Goal: Navigation & Orientation: Find specific page/section

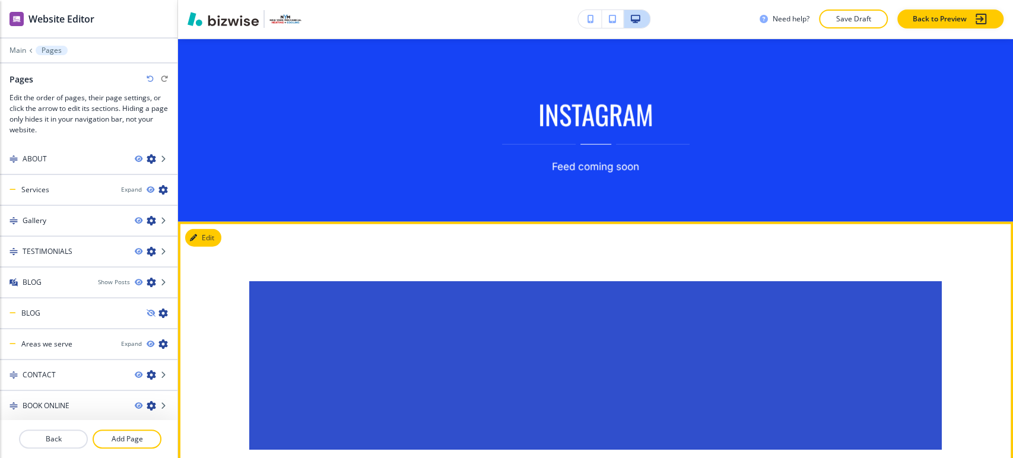
scroll to position [1844, 0]
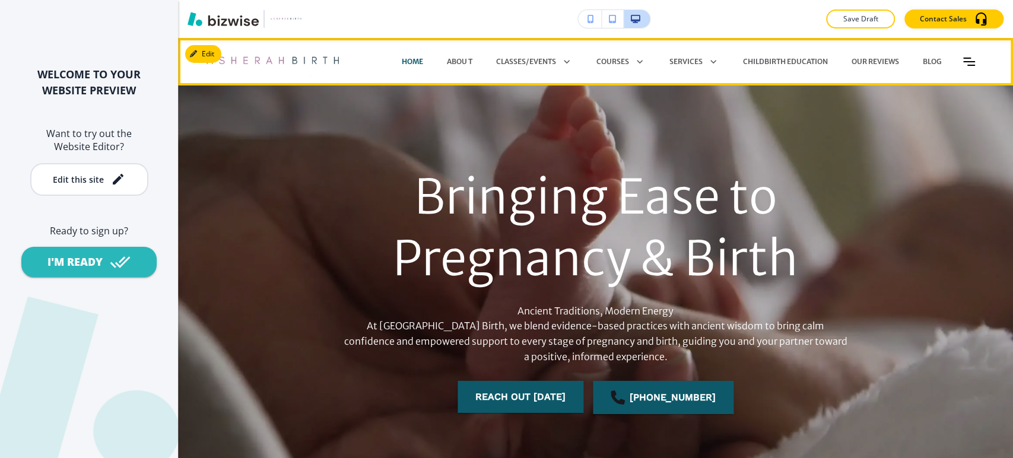
click at [963, 62] on icon "Toggle hamburger navigation menu" at bounding box center [969, 62] width 12 height 8
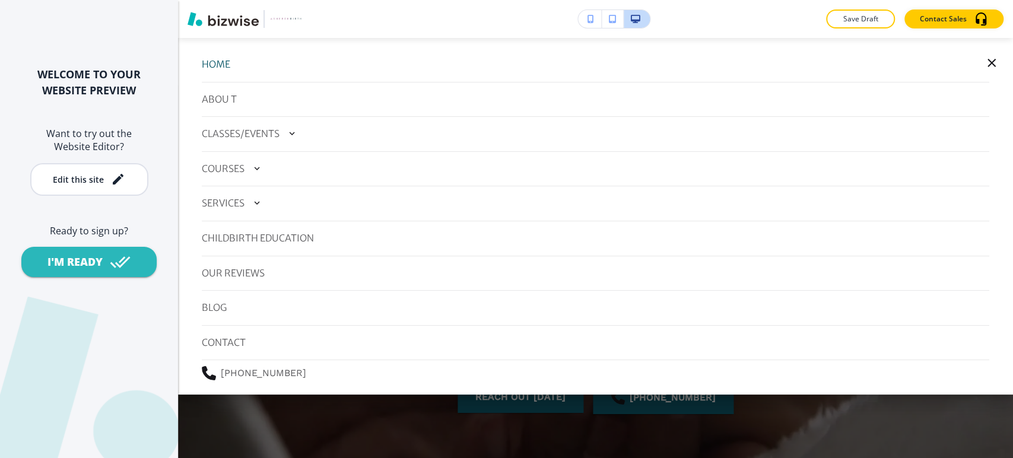
click at [984, 68] on icon "button" at bounding box center [991, 63] width 14 height 14
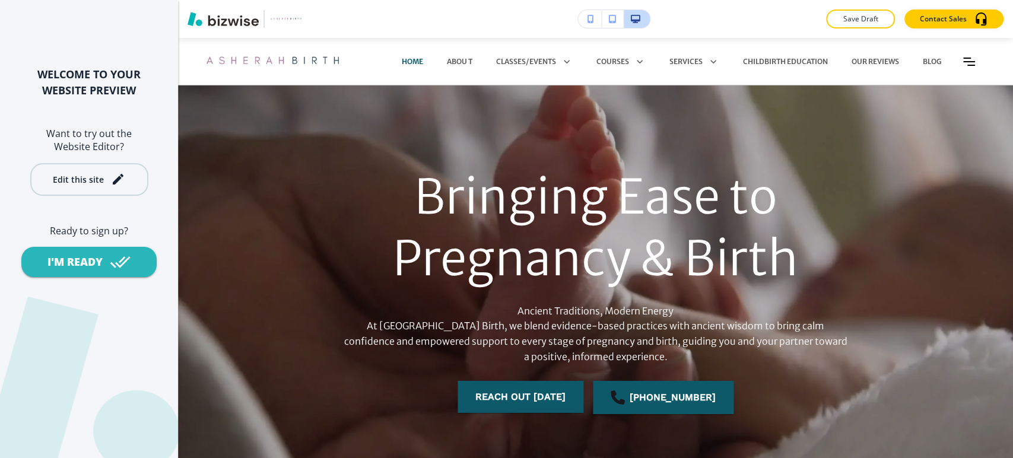
click at [113, 173] on icon "button" at bounding box center [118, 179] width 14 height 14
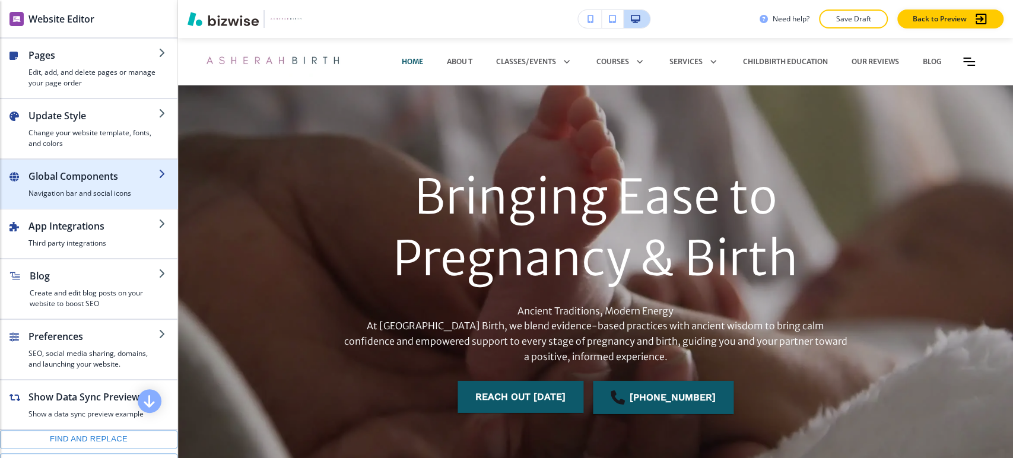
click at [111, 170] on h2 "Global Components" at bounding box center [93, 176] width 130 height 14
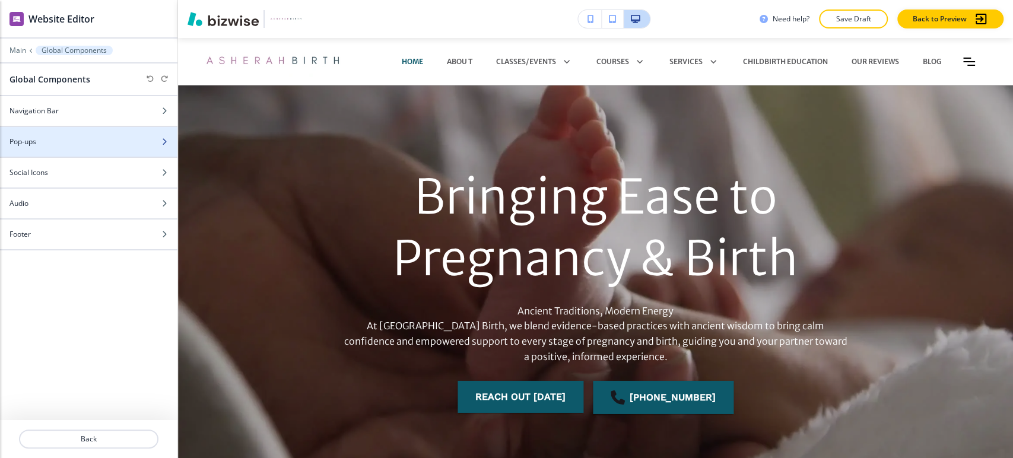
click at [76, 145] on div "Pop-ups" at bounding box center [75, 141] width 151 height 11
click at [76, 145] on div "button" at bounding box center [88, 149] width 177 height 9
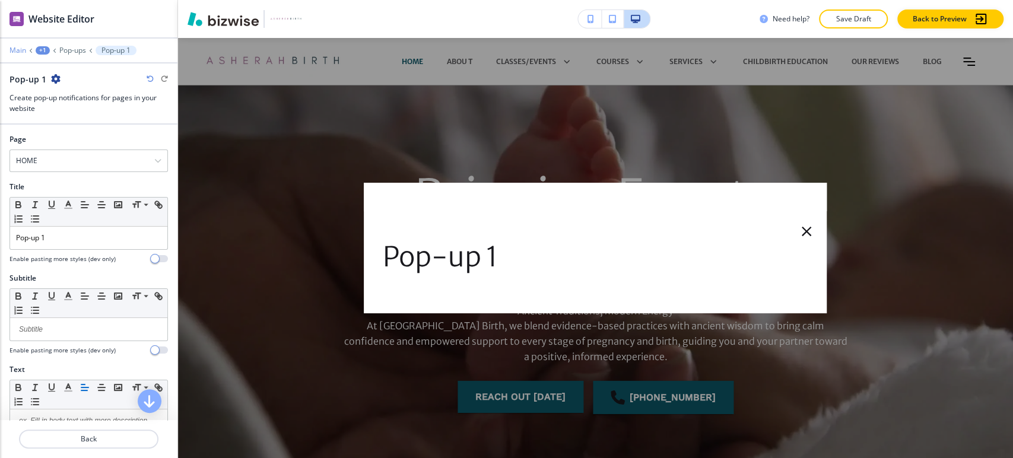
click at [16, 52] on p "Main" at bounding box center [17, 50] width 17 height 8
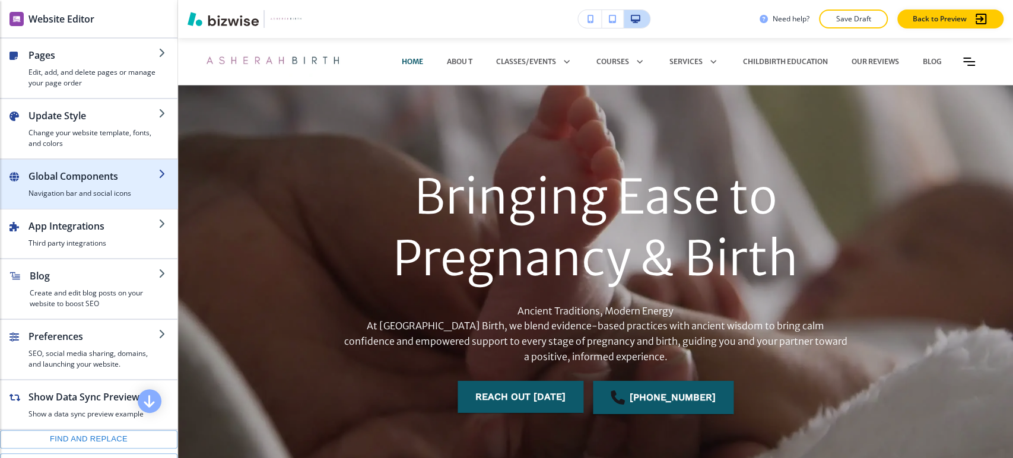
click at [103, 185] on div "button" at bounding box center [93, 185] width 130 height 5
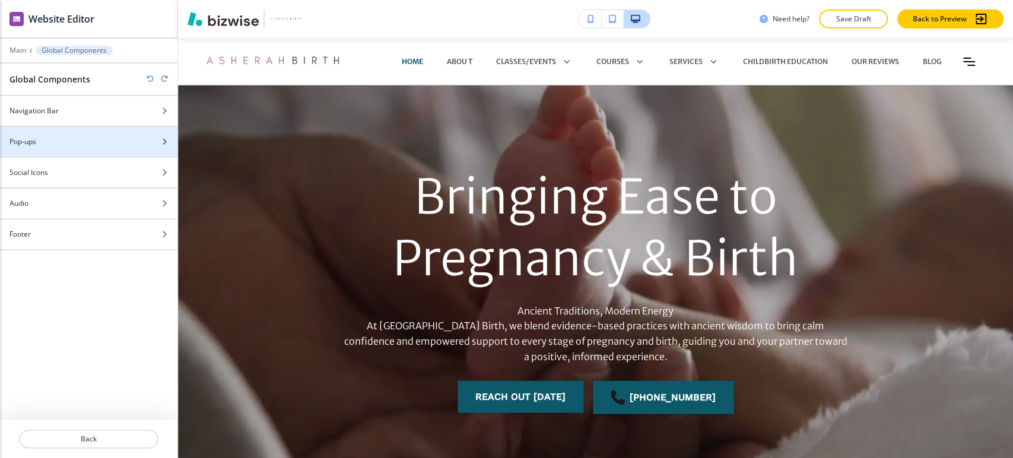
click at [95, 148] on div at bounding box center [88, 151] width 177 height 9
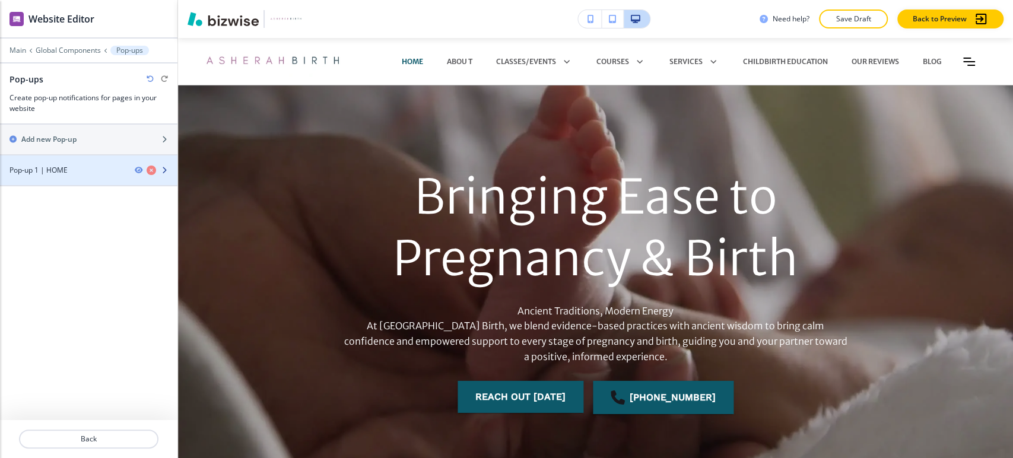
click at [78, 179] on div at bounding box center [88, 180] width 177 height 9
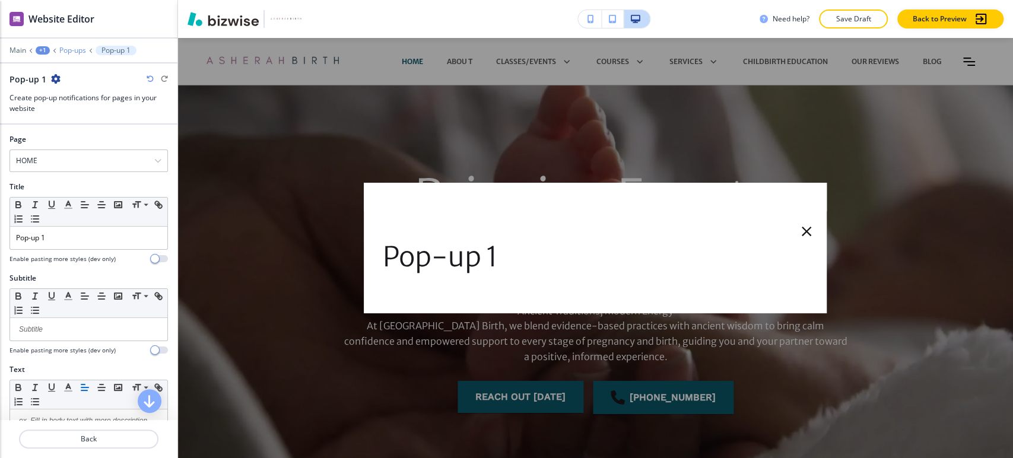
click at [76, 47] on p "Pop-ups" at bounding box center [72, 50] width 27 height 8
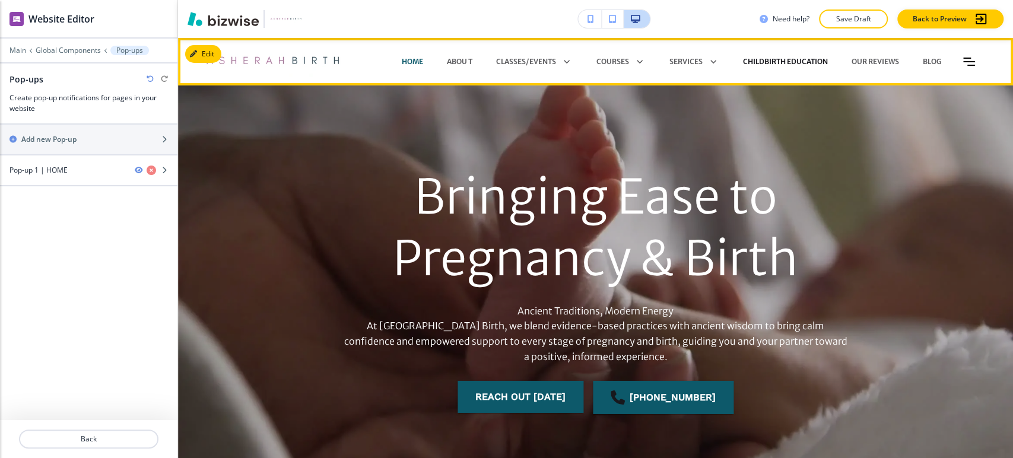
click at [766, 57] on p "CHILDBIRTH EDUCATION" at bounding box center [785, 61] width 85 height 11
click at [764, 58] on p "CHILDBIRTH EDUCATION" at bounding box center [785, 61] width 85 height 11
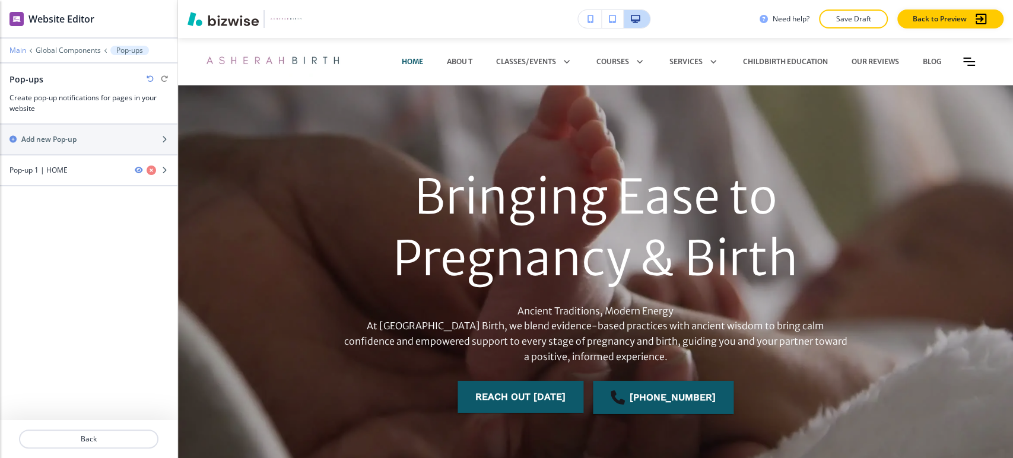
click at [18, 51] on p "Main" at bounding box center [17, 50] width 17 height 8
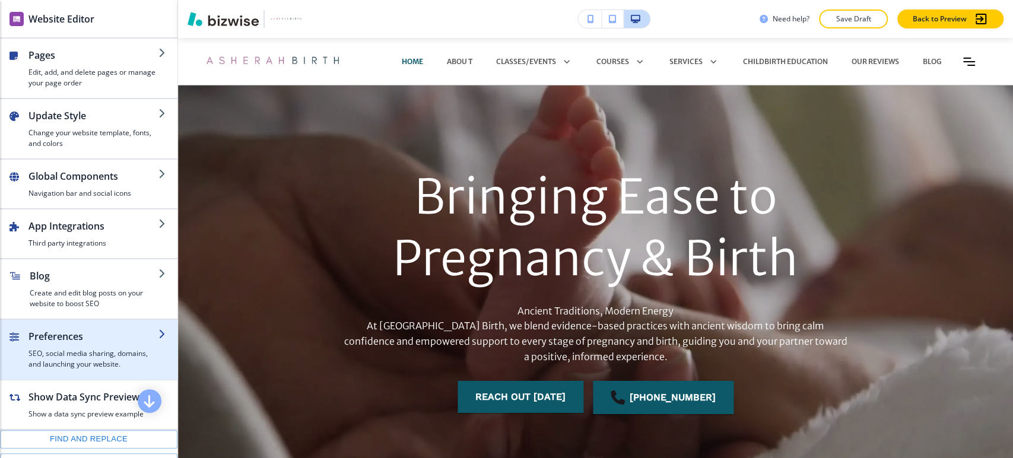
scroll to position [195, 0]
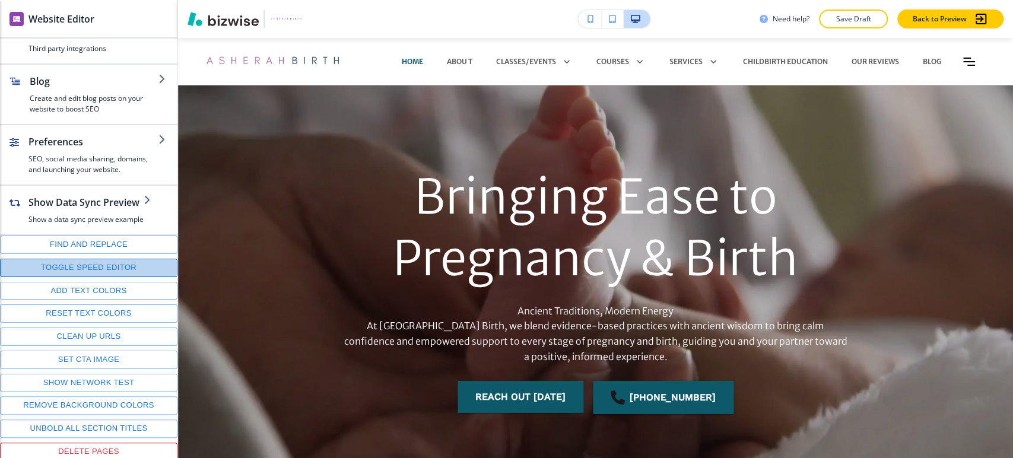
click at [100, 267] on button "Toggle speed editor" at bounding box center [88, 268] width 177 height 18
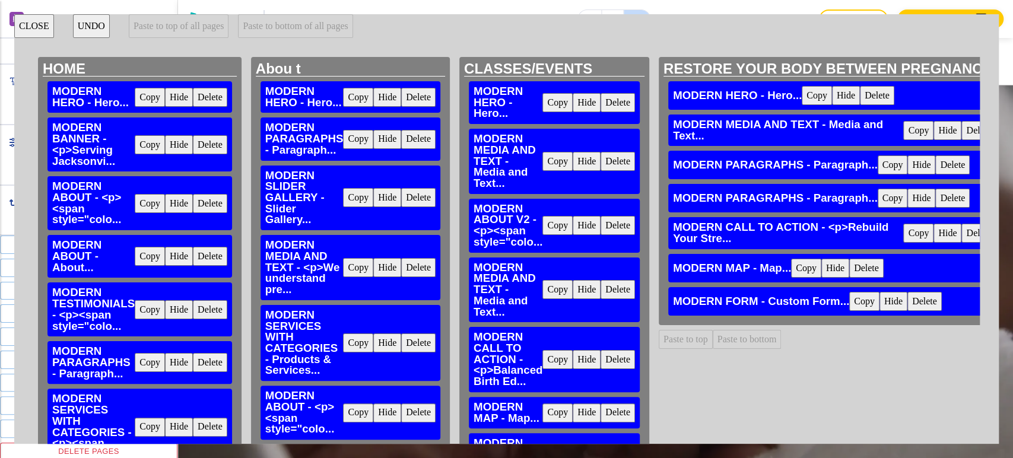
click at [37, 21] on button "CLOSE" at bounding box center [34, 26] width 40 height 24
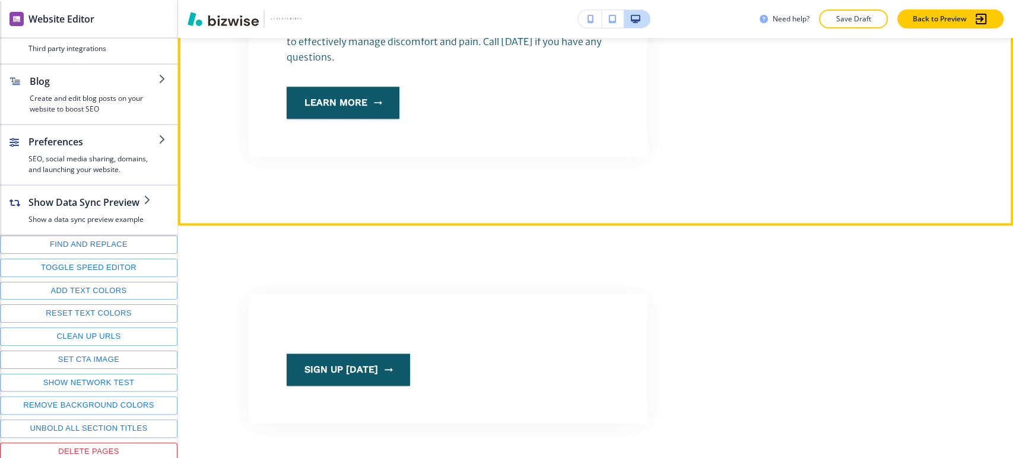
scroll to position [1054, 0]
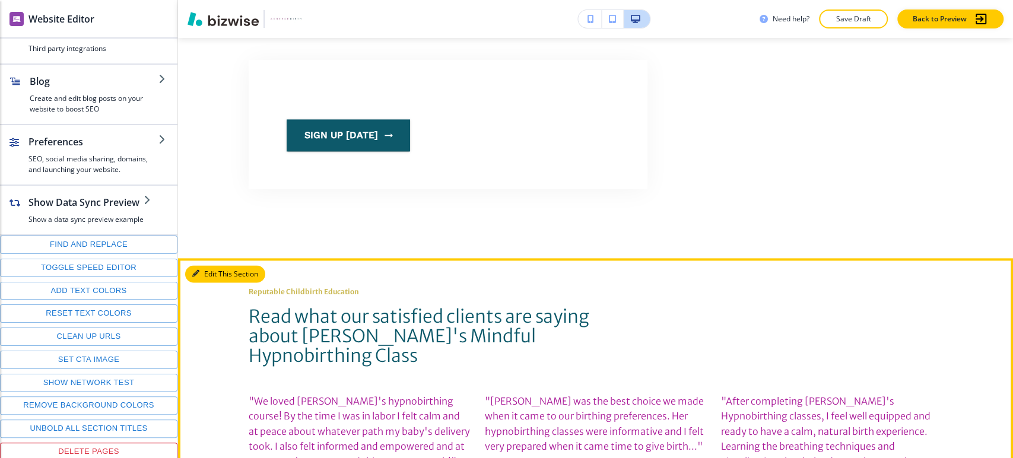
click at [206, 265] on button "Edit This Section" at bounding box center [225, 274] width 80 height 18
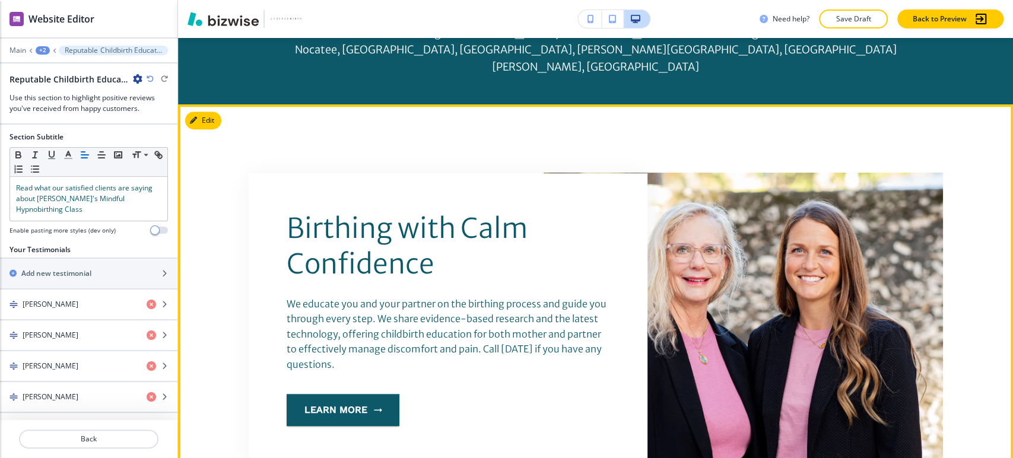
scroll to position [466, 0]
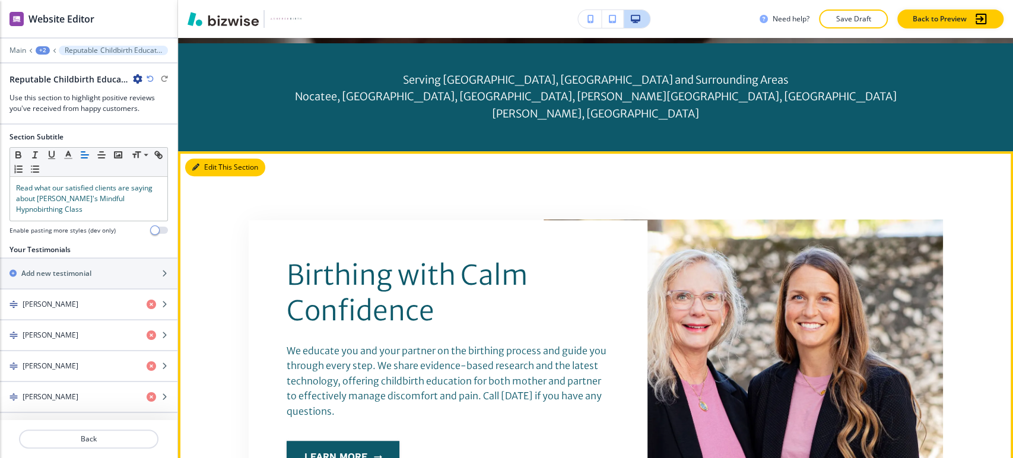
click at [209, 158] on button "Edit This Section" at bounding box center [225, 167] width 80 height 18
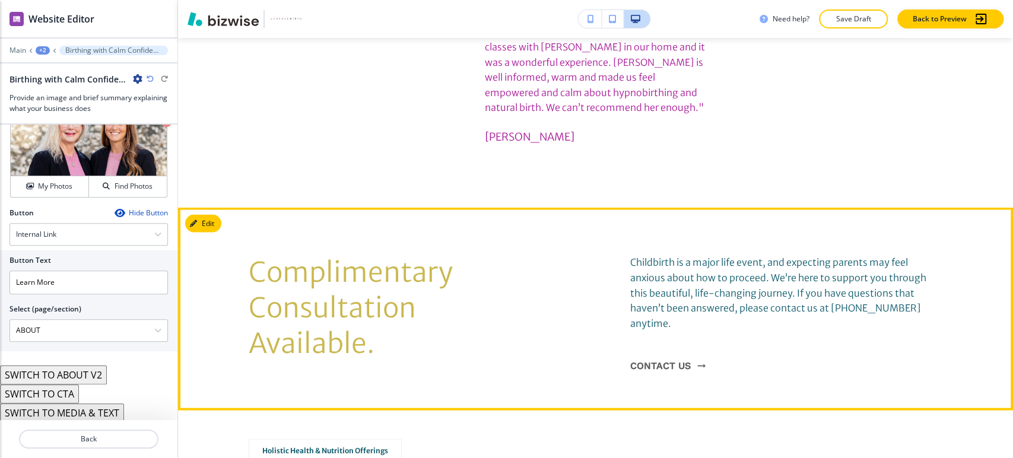
scroll to position [1749, 0]
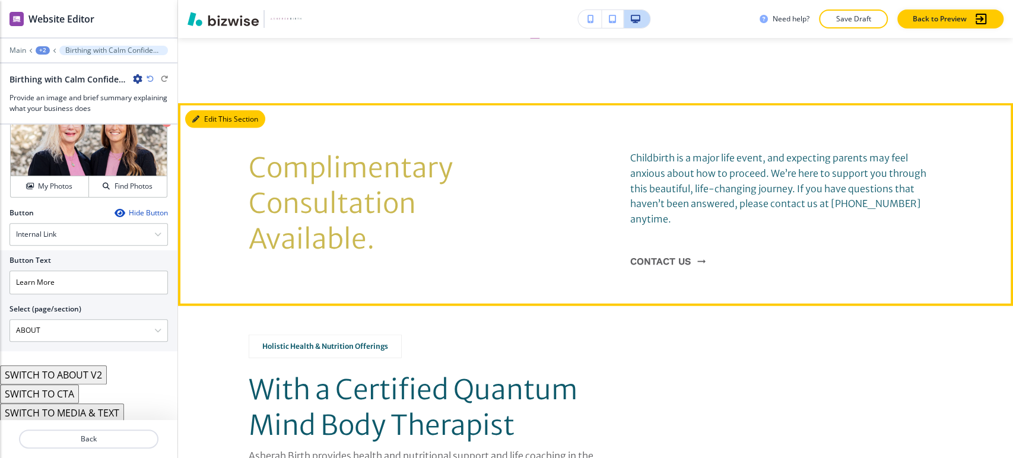
drag, startPoint x: 209, startPoint y: 103, endPoint x: 189, endPoint y: 103, distance: 19.6
click at [209, 110] on button "Edit This Section" at bounding box center [225, 119] width 80 height 18
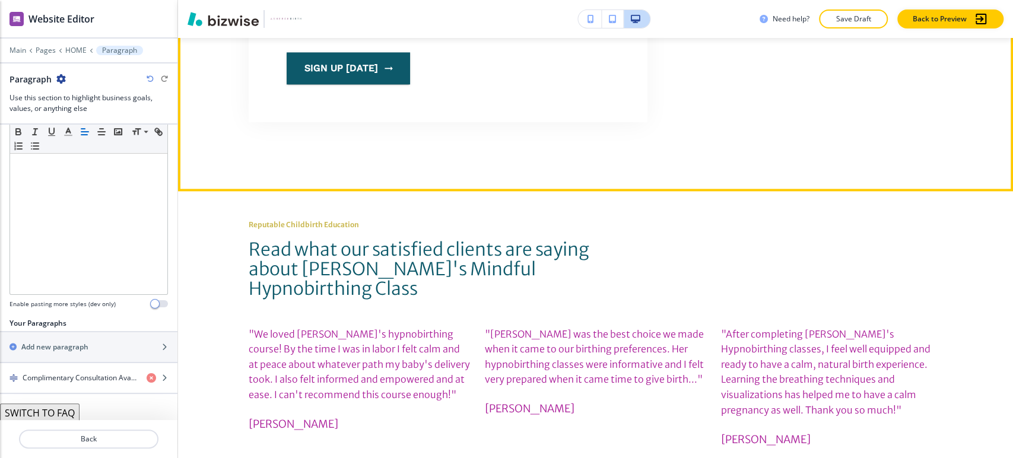
scroll to position [874, 0]
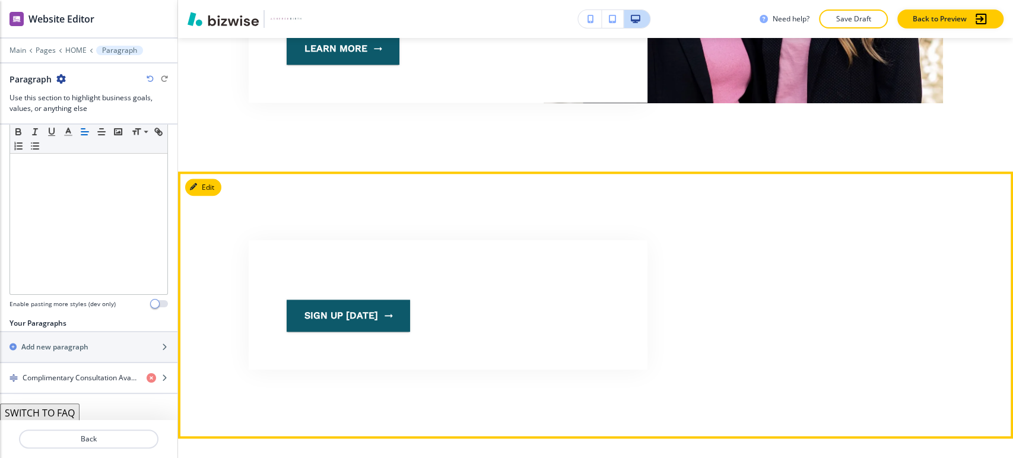
click at [203, 171] on section "Sign Up [DATE]" at bounding box center [595, 304] width 835 height 267
click at [205, 179] on button "Edit This Section" at bounding box center [225, 188] width 80 height 18
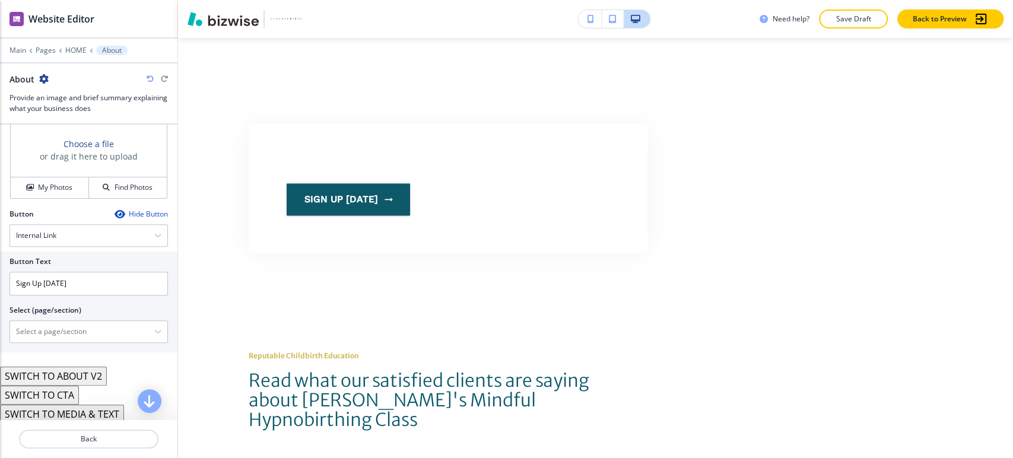
scroll to position [343, 0]
click at [61, 408] on button "SWITCH TO MEDIA & TEXT" at bounding box center [62, 412] width 124 height 19
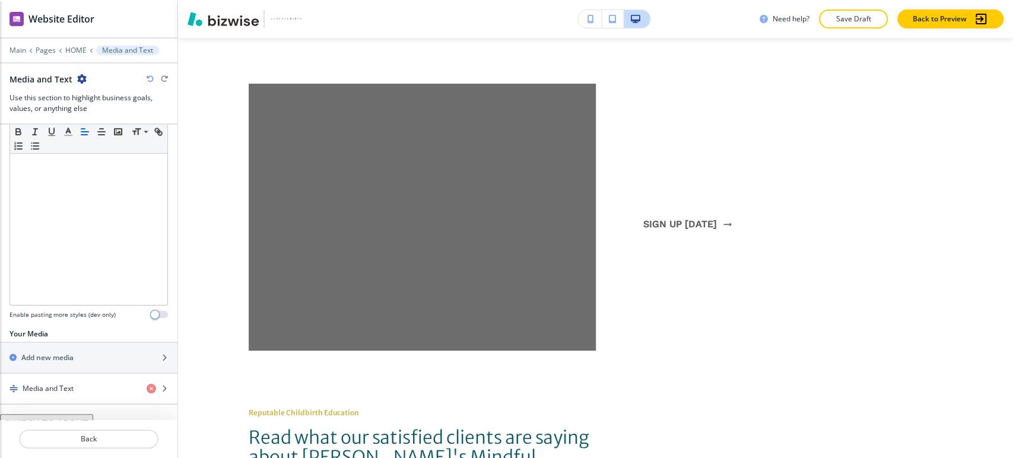
scroll to position [354, 0]
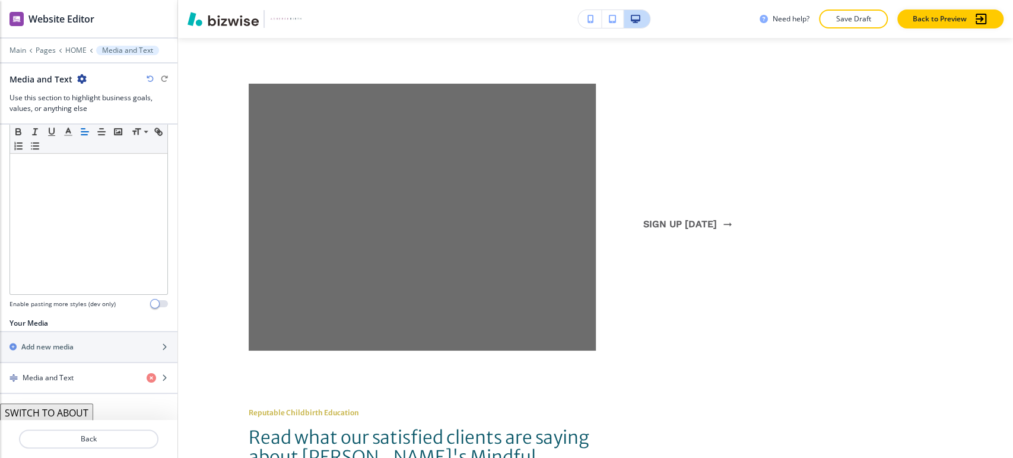
click at [144, 78] on div "Media and Text" at bounding box center [88, 79] width 158 height 12
click at [151, 78] on icon "button" at bounding box center [150, 78] width 7 height 7
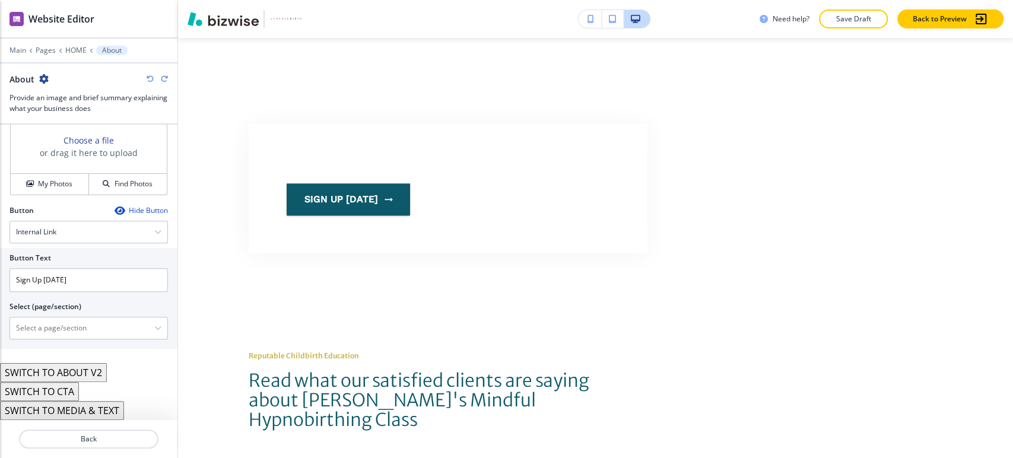
scroll to position [343, 0]
click at [74, 46] on p "HOME" at bounding box center [75, 50] width 21 height 8
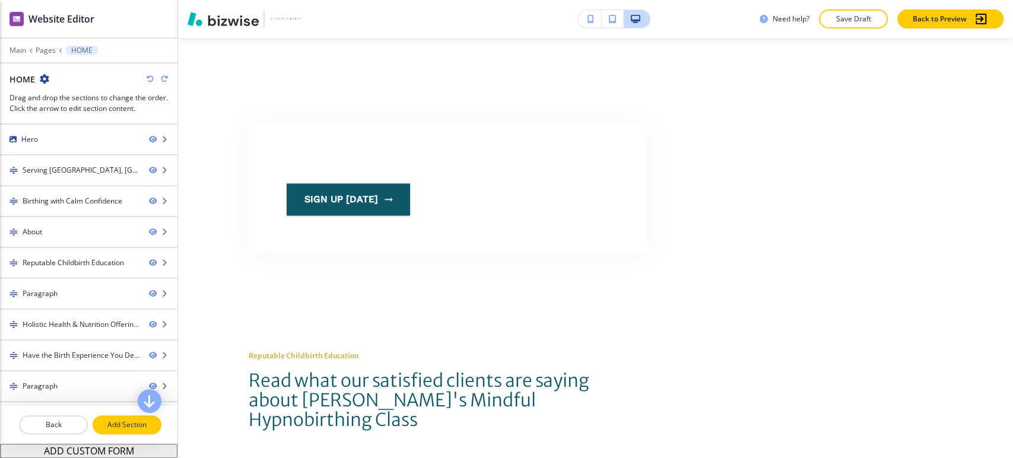
click at [110, 426] on p "Add Section" at bounding box center [127, 424] width 66 height 11
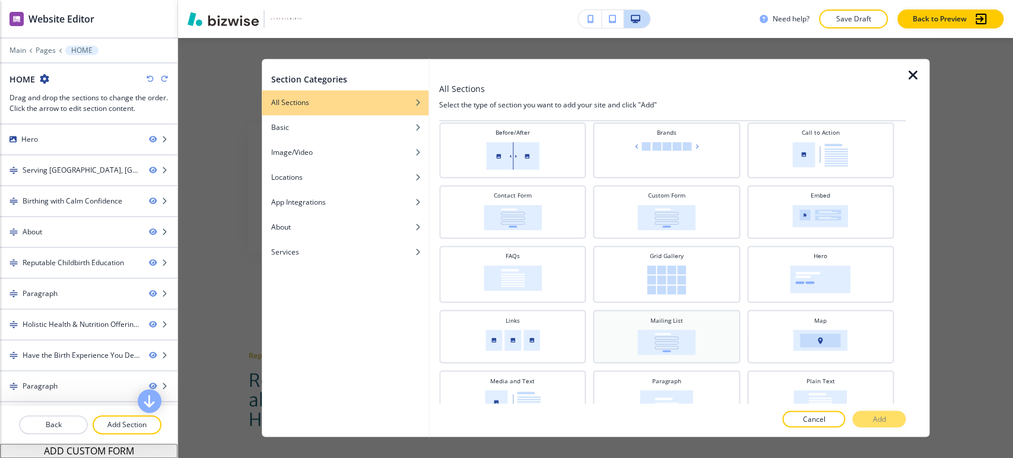
scroll to position [132, 0]
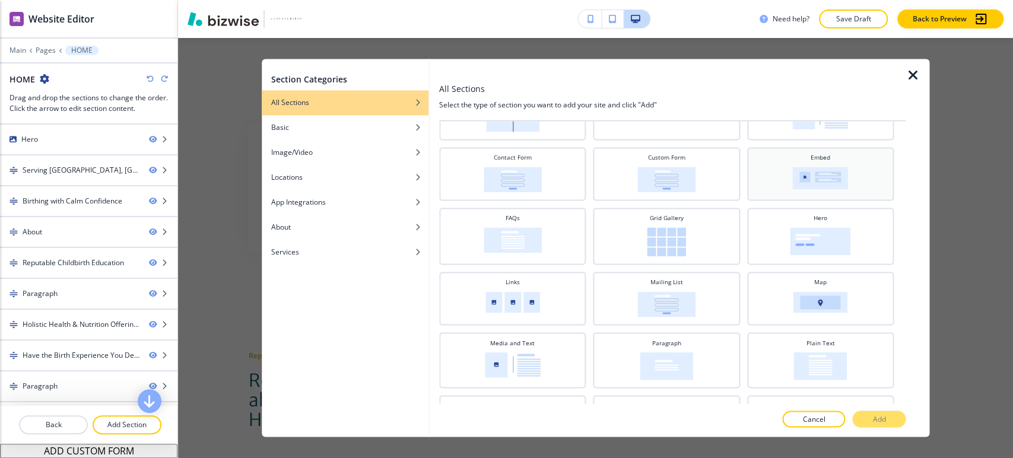
click at [804, 182] on img at bounding box center [821, 178] width 56 height 23
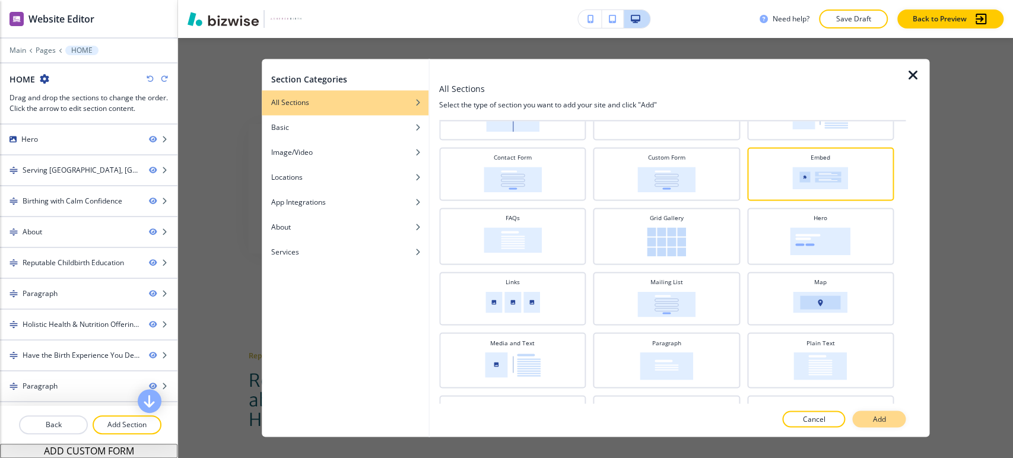
click at [860, 417] on button "Add" at bounding box center [878, 419] width 53 height 17
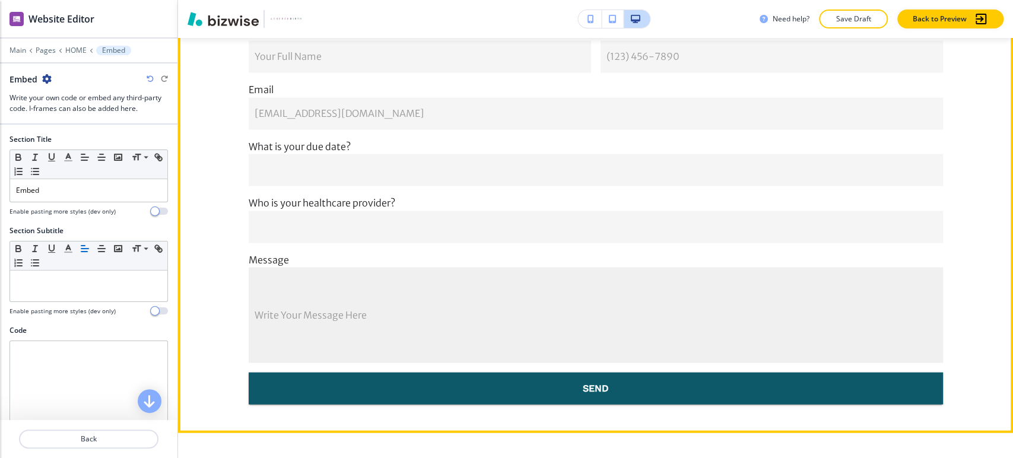
scroll to position [4856, 0]
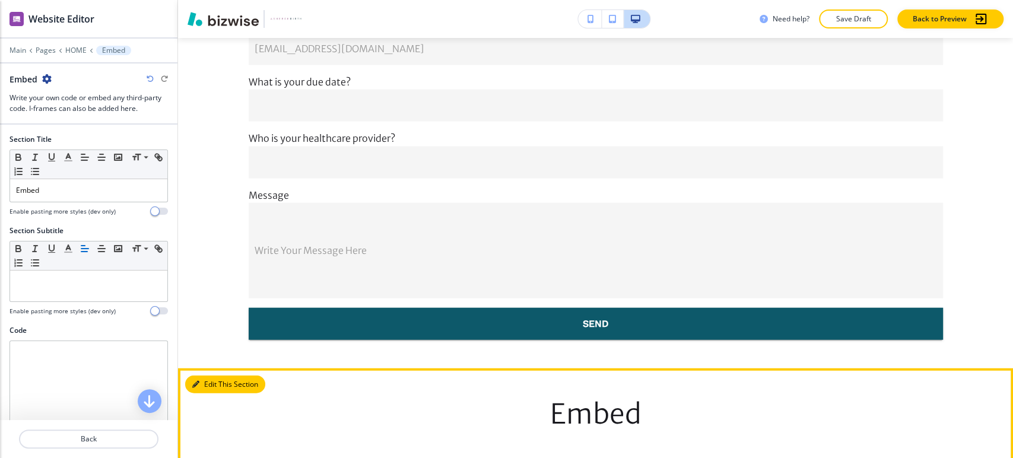
click at [202, 376] on button "Edit This Section" at bounding box center [225, 385] width 80 height 18
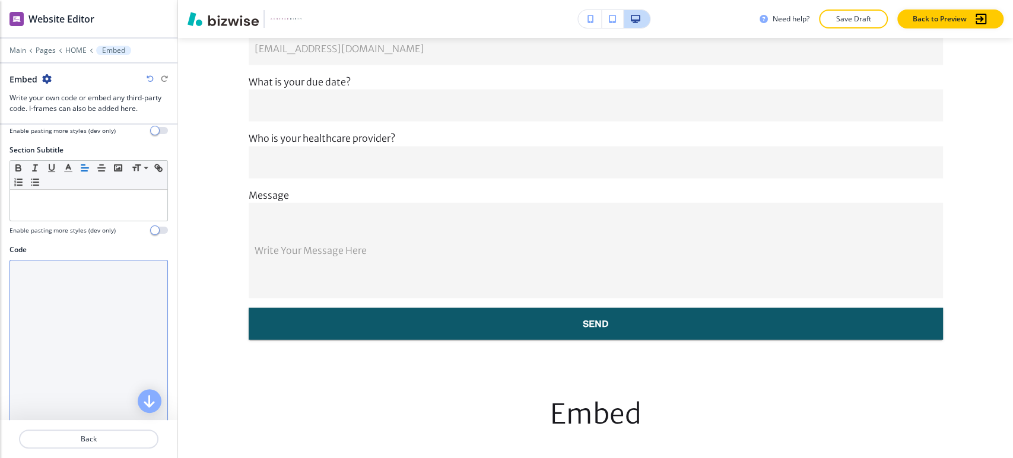
scroll to position [0, 0]
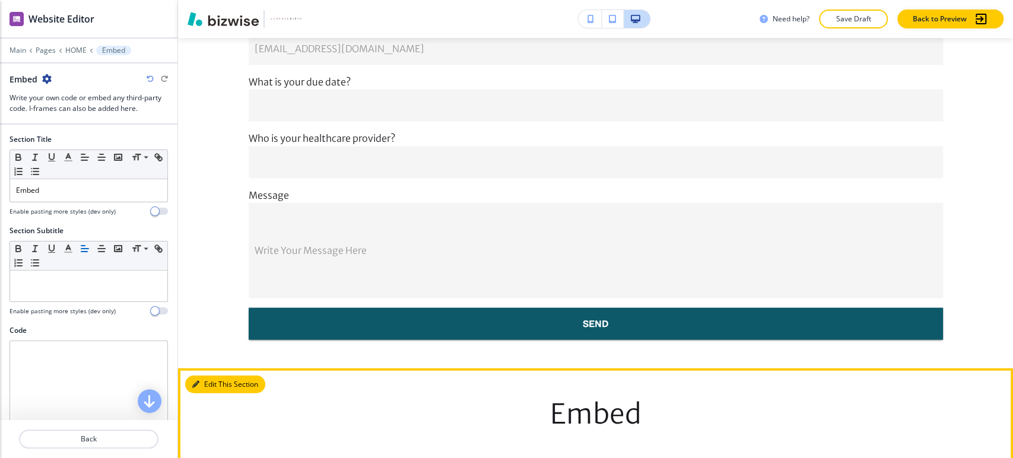
click at [215, 376] on button "Edit This Section" at bounding box center [225, 385] width 80 height 18
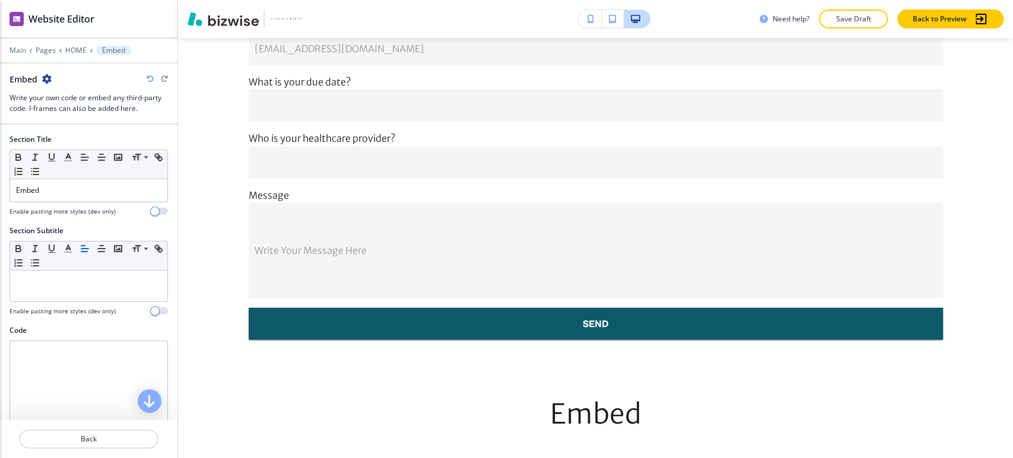
click at [45, 77] on icon "button" at bounding box center [46, 78] width 9 height 9
click at [71, 145] on p "Delete Section" at bounding box center [80, 140] width 61 height 11
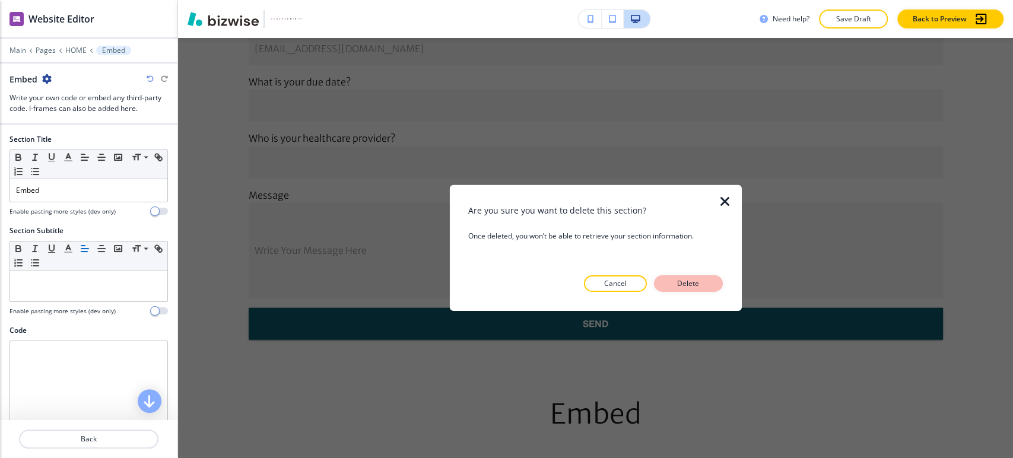
click at [710, 288] on button "Delete" at bounding box center [688, 283] width 69 height 17
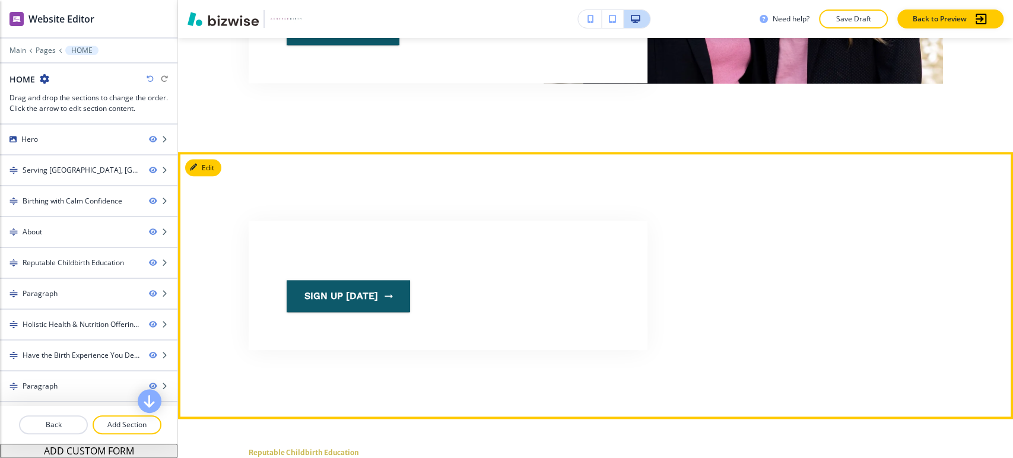
scroll to position [801, 0]
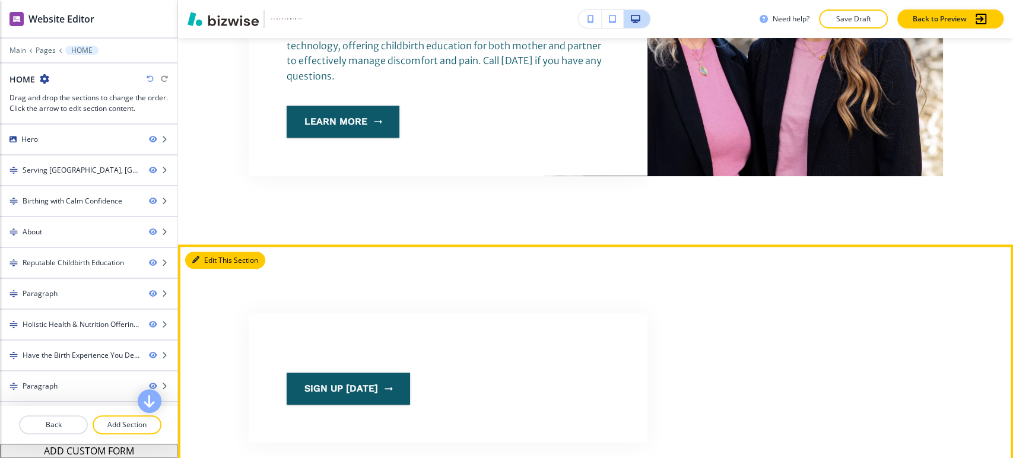
click at [208, 252] on button "Edit This Section" at bounding box center [225, 261] width 80 height 18
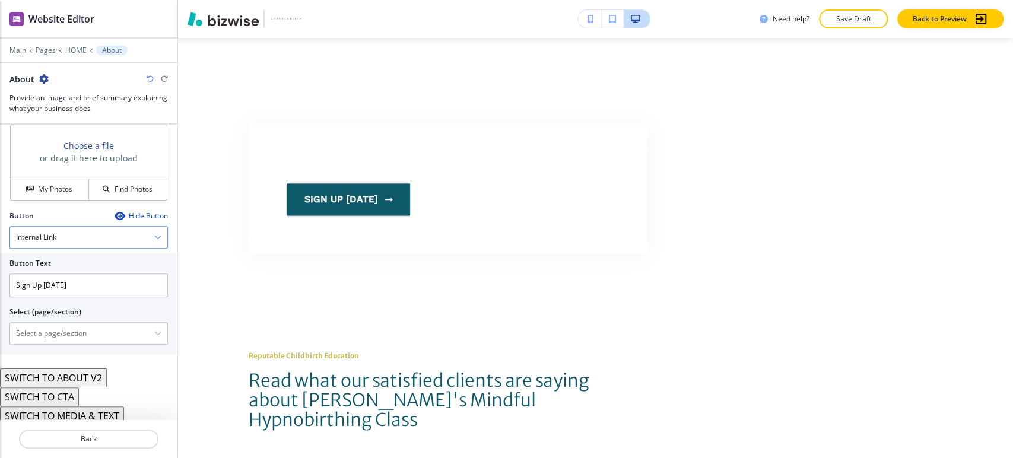
scroll to position [343, 0]
click at [96, 372] on button "SWITCH TO ABOUT V2" at bounding box center [53, 374] width 107 height 19
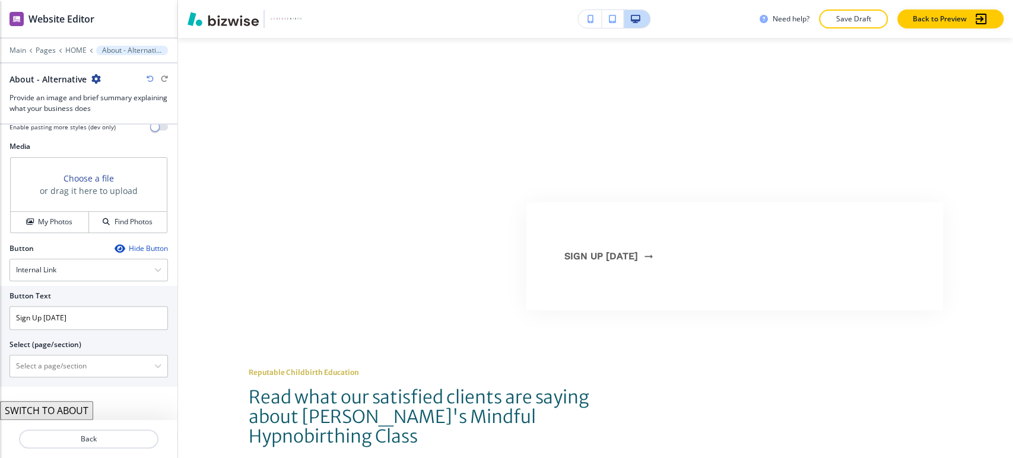
scroll to position [305, 0]
click at [152, 74] on div "About - Alternative" at bounding box center [88, 79] width 158 height 12
click at [150, 78] on icon "button" at bounding box center [150, 78] width 7 height 7
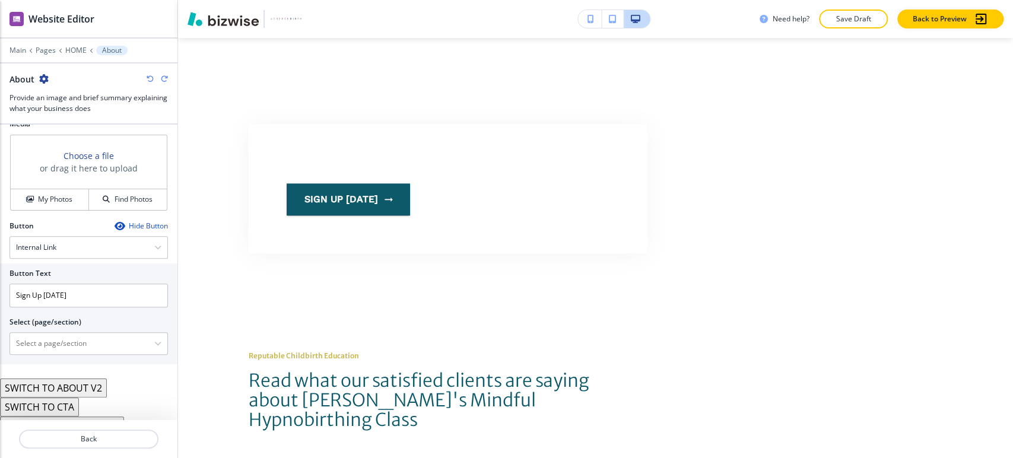
scroll to position [343, 0]
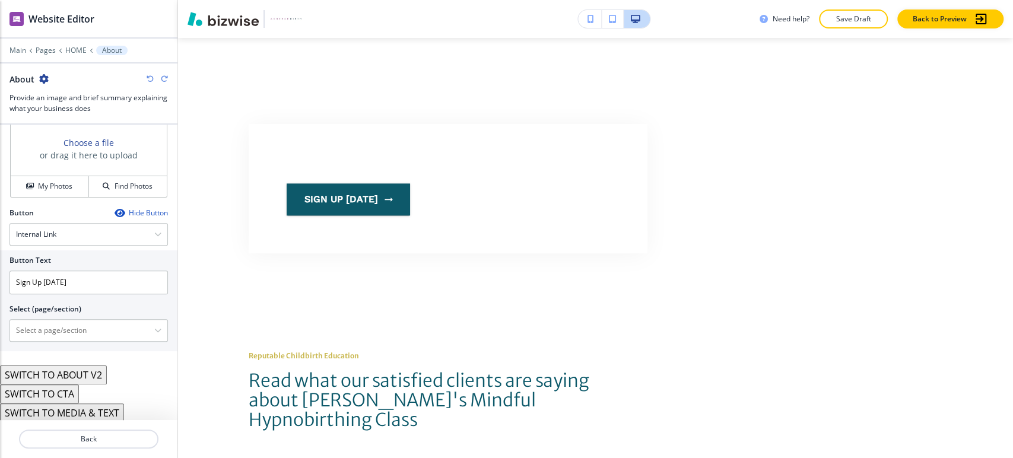
click at [64, 389] on button "SWITCH TO CTA" at bounding box center [39, 393] width 79 height 19
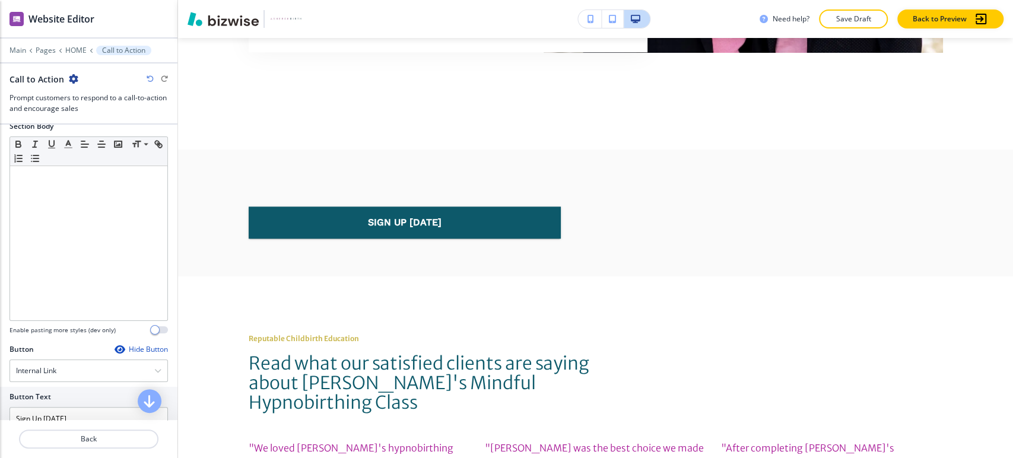
scroll to position [305, 0]
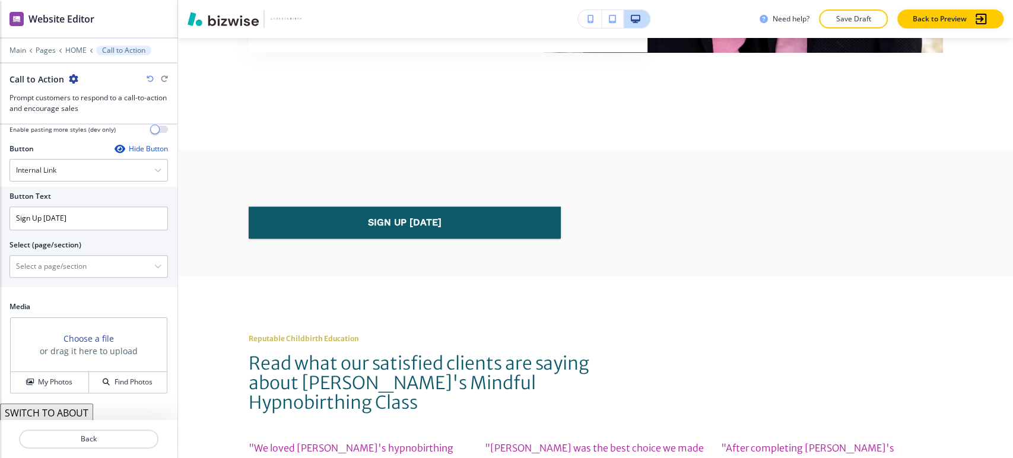
click at [151, 80] on icon "button" at bounding box center [150, 78] width 7 height 7
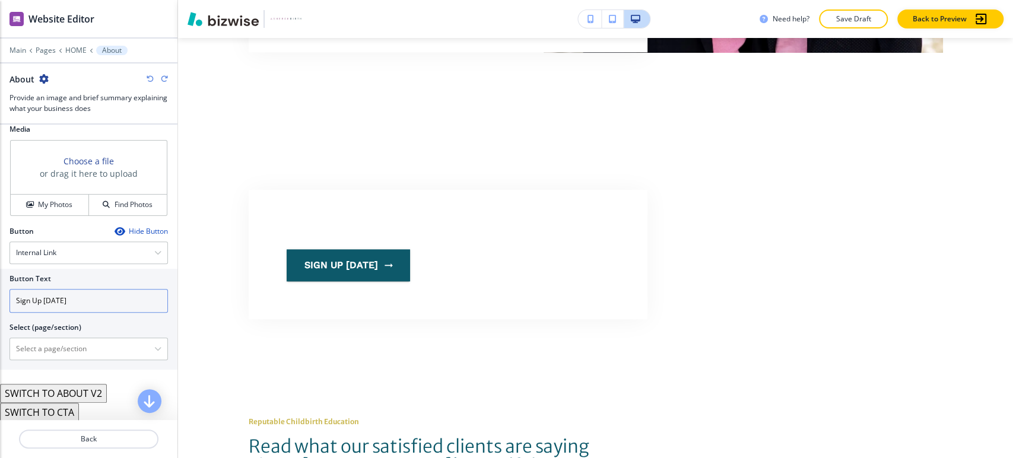
scroll to position [343, 0]
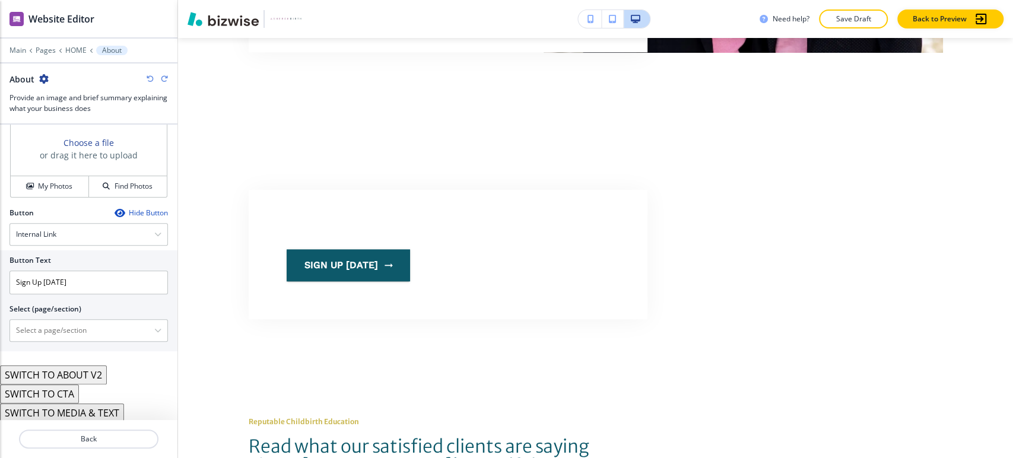
click at [100, 412] on button "SWITCH TO MEDIA & TEXT" at bounding box center [62, 412] width 124 height 19
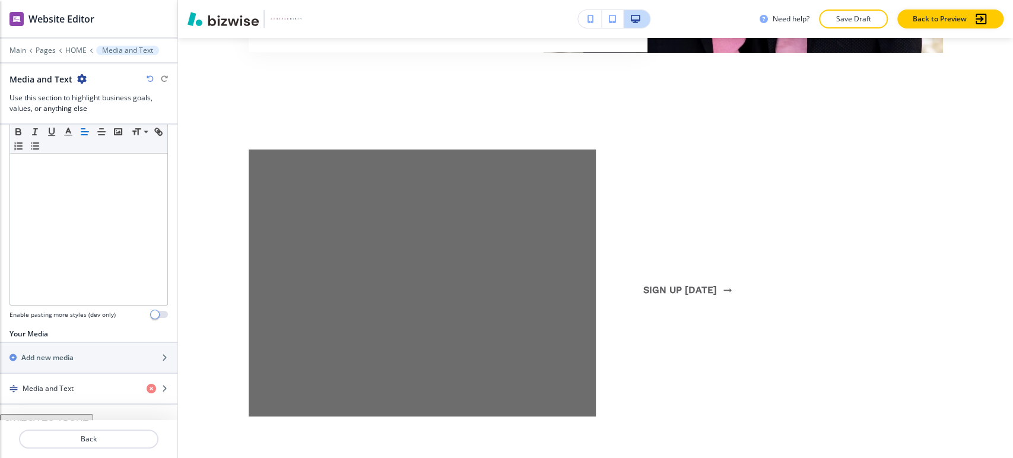
scroll to position [354, 0]
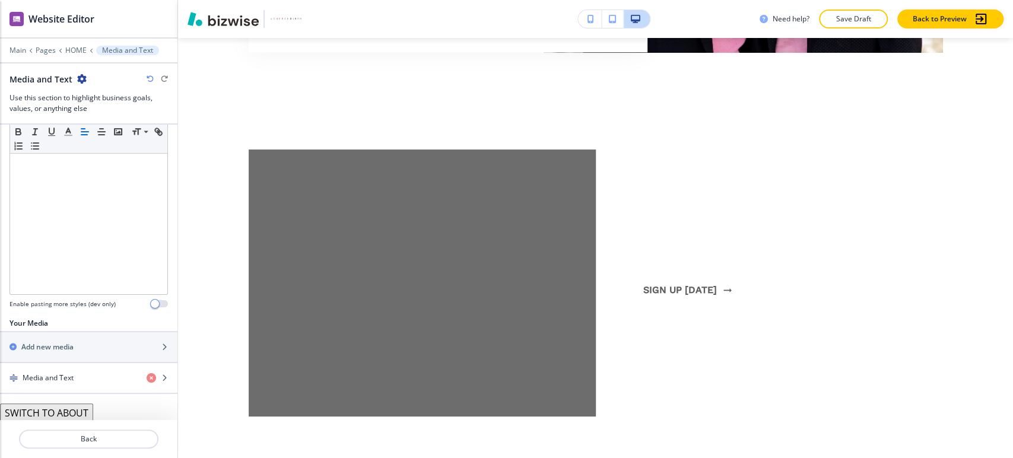
click at [153, 78] on icon "button" at bounding box center [150, 78] width 7 height 7
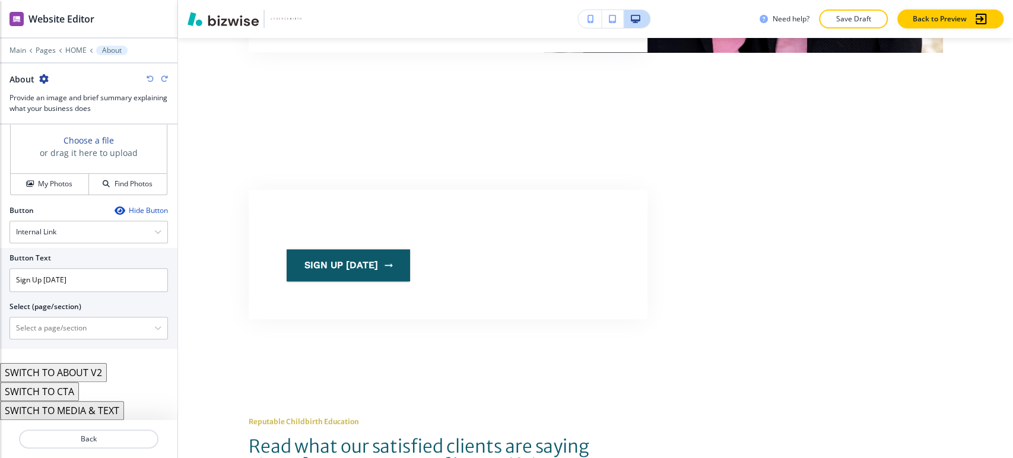
scroll to position [343, 0]
click at [66, 391] on button "SWITCH TO CTA" at bounding box center [39, 393] width 79 height 19
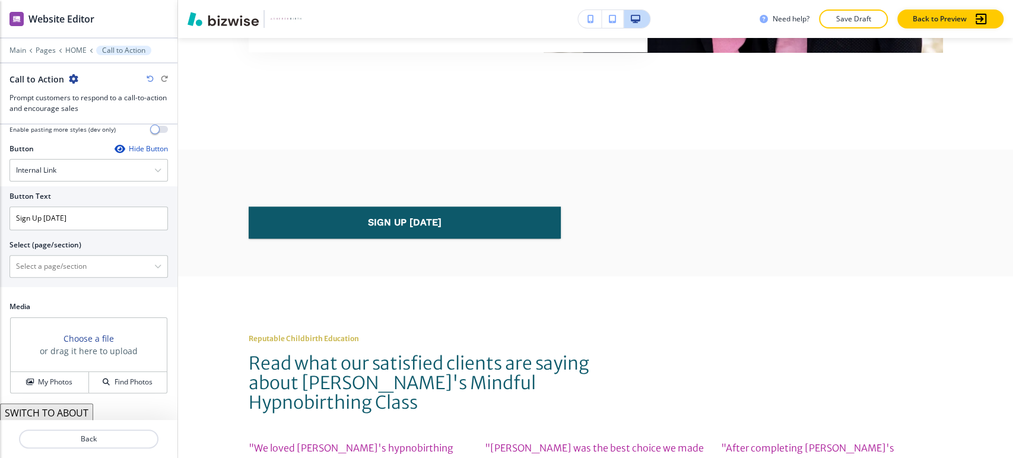
click at [148, 75] on icon "button" at bounding box center [150, 78] width 7 height 7
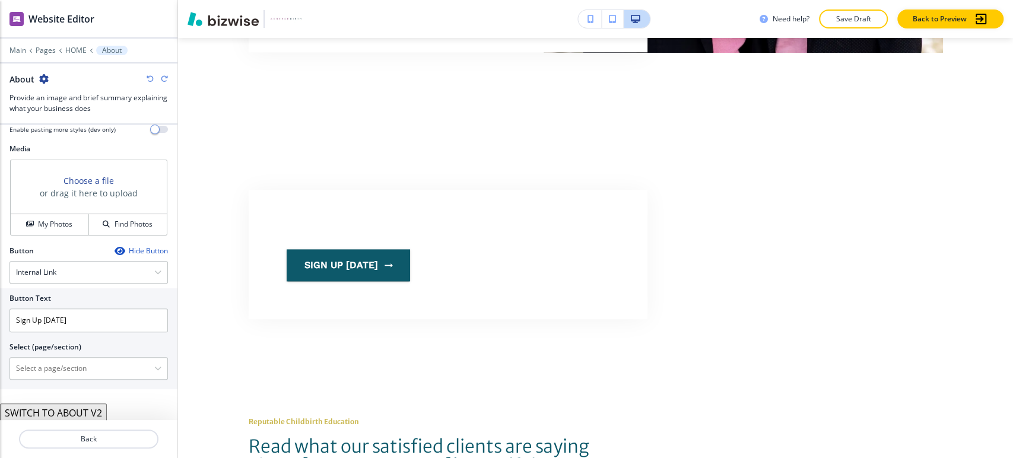
scroll to position [343, 0]
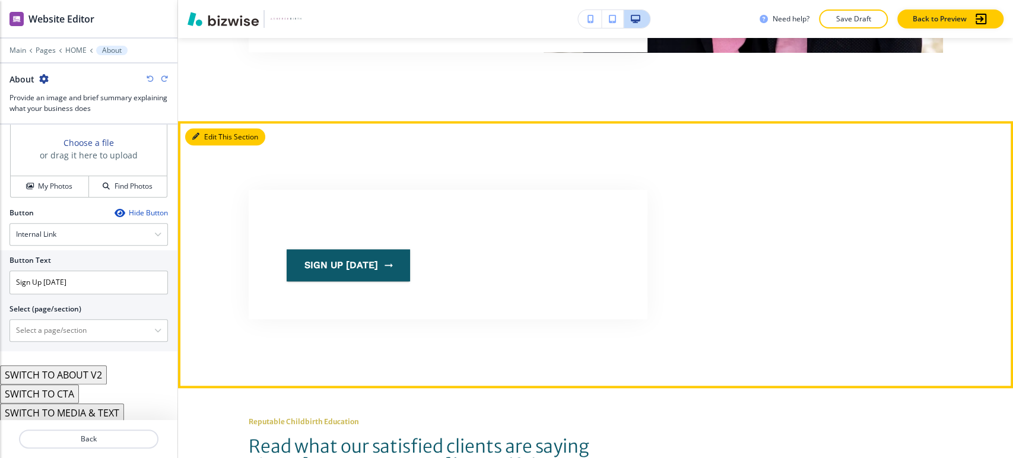
click at [209, 128] on button "Edit This Section" at bounding box center [225, 137] width 80 height 18
click at [207, 128] on button "Edit This Section" at bounding box center [225, 137] width 80 height 18
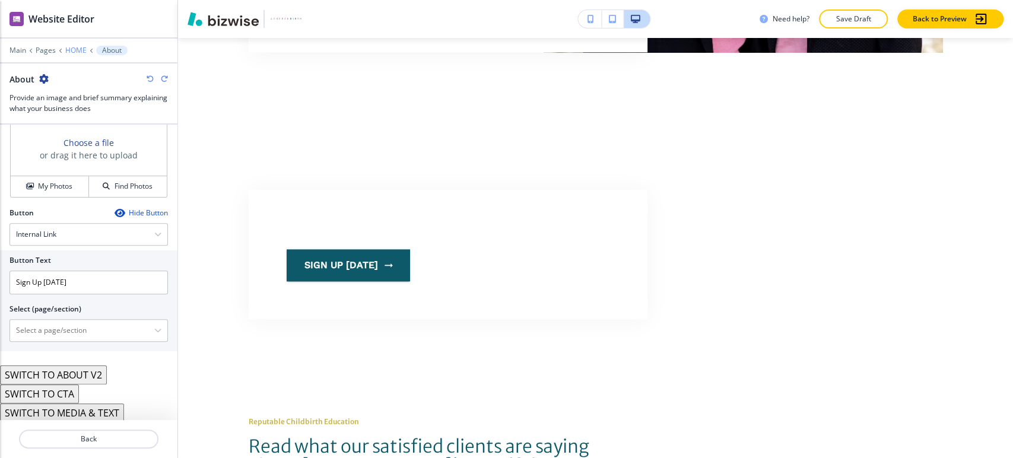
click at [76, 52] on p "HOME" at bounding box center [75, 50] width 21 height 8
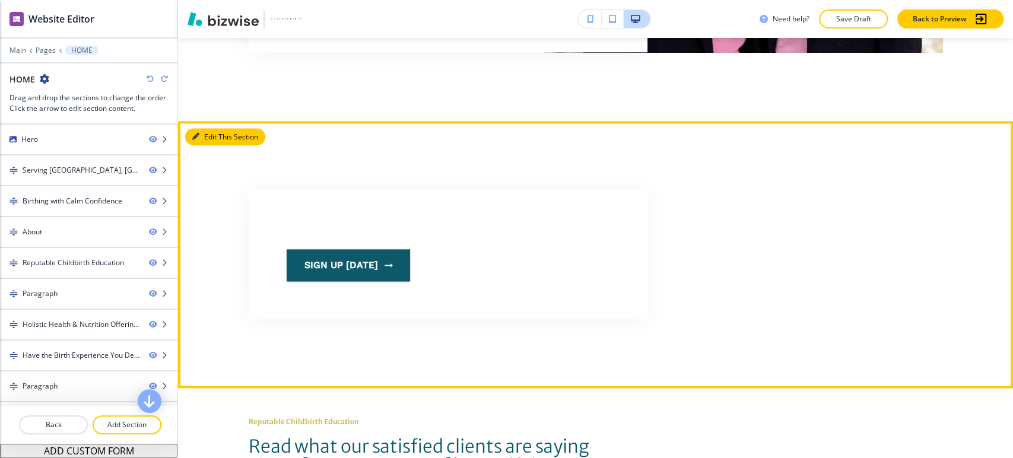
click at [205, 128] on button "Edit This Section" at bounding box center [225, 137] width 80 height 18
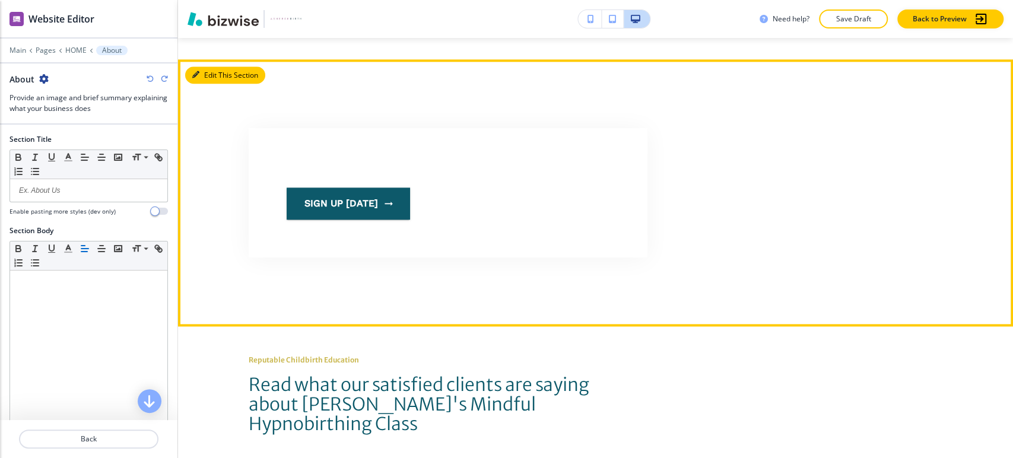
scroll to position [990, 0]
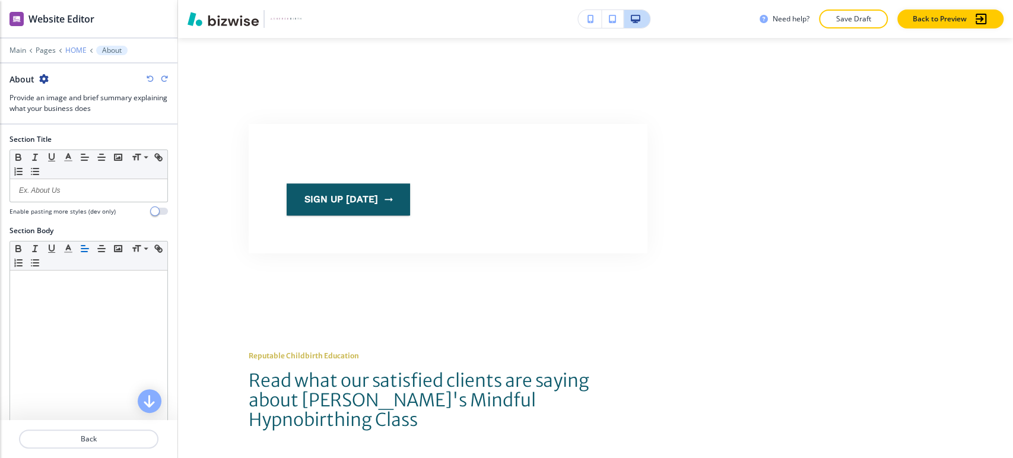
click at [80, 53] on p "HOME" at bounding box center [75, 50] width 21 height 8
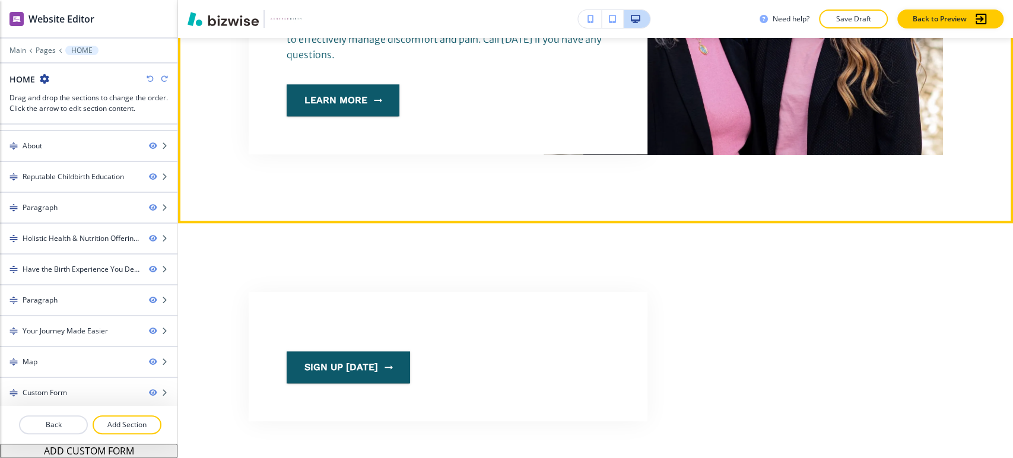
scroll to position [924, 0]
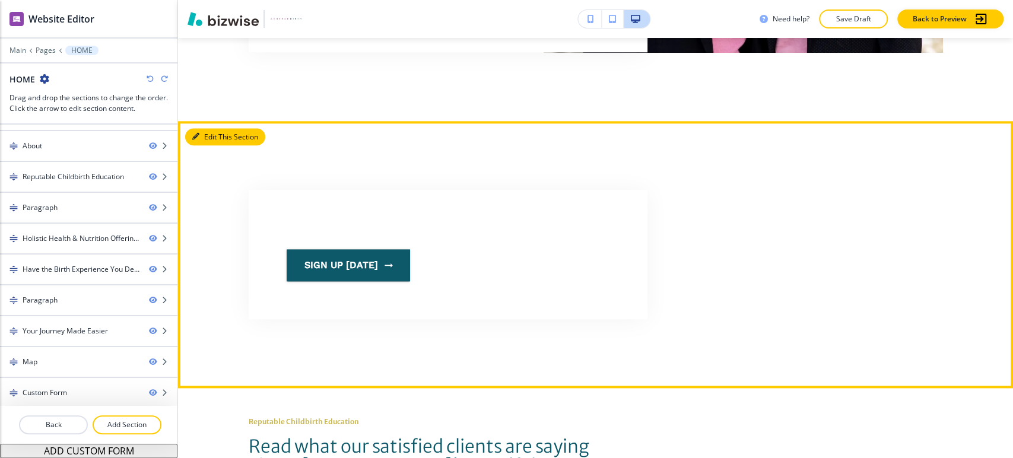
click at [218, 128] on button "Edit This Section" at bounding box center [225, 137] width 80 height 18
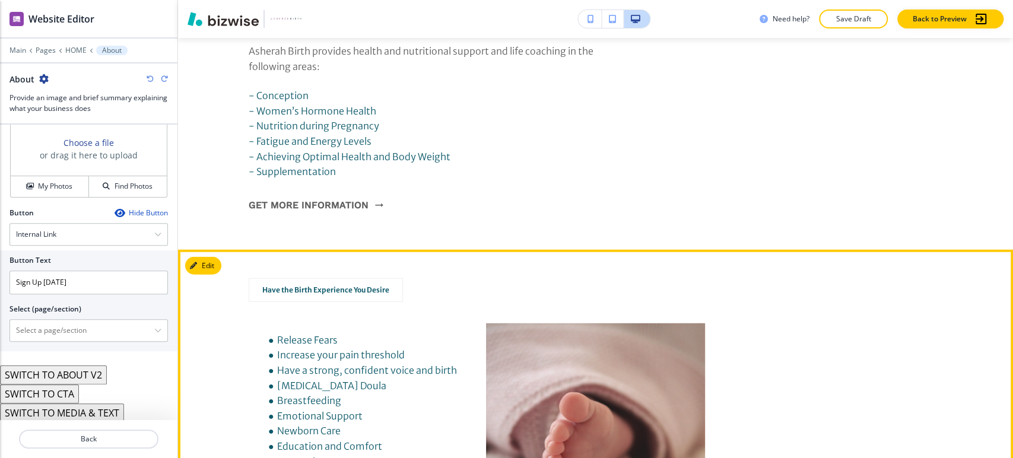
scroll to position [2054, 0]
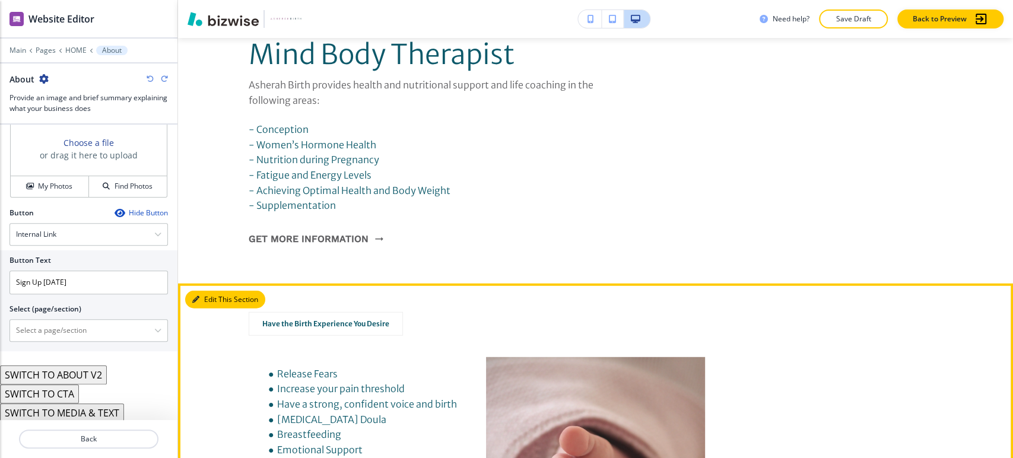
click at [210, 291] on button "Edit This Section" at bounding box center [225, 300] width 80 height 18
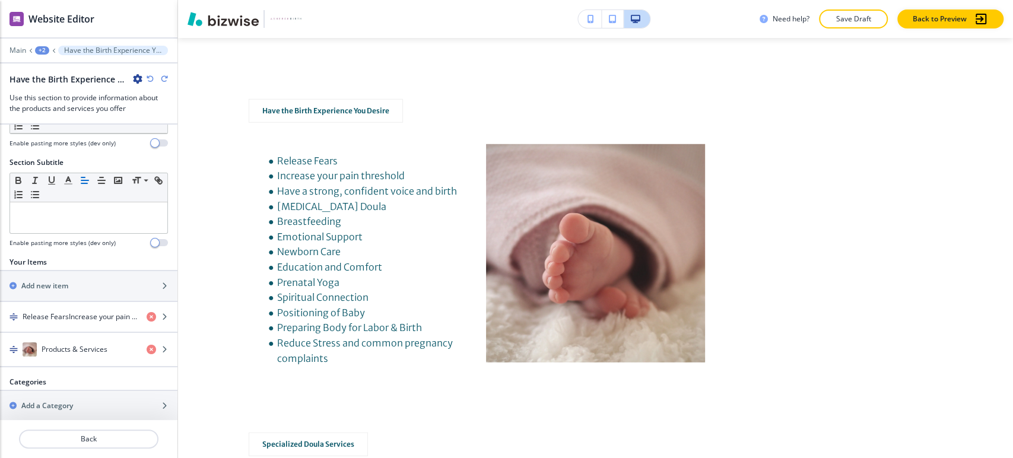
scroll to position [77, 0]
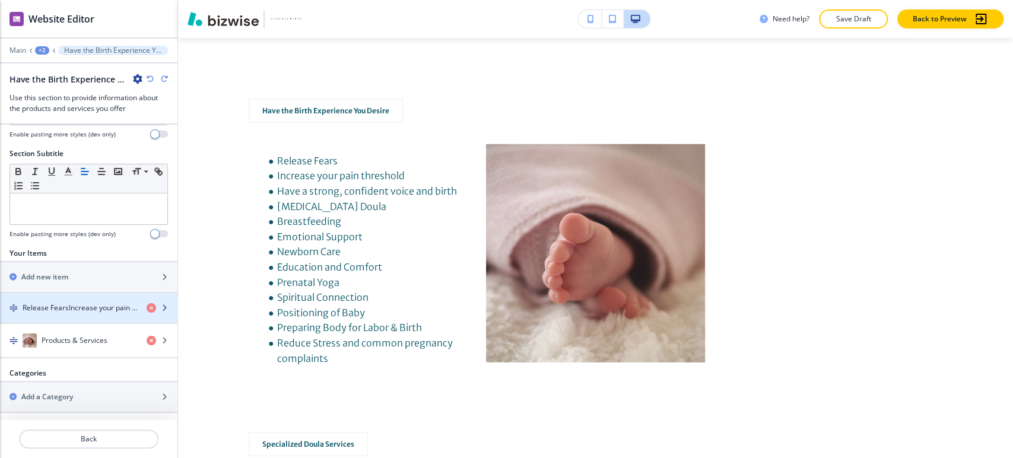
click at [73, 304] on h4 "Release FearsIncrease your pain thresholdHave a strong, confident voice and bir…" at bounding box center [80, 308] width 115 height 11
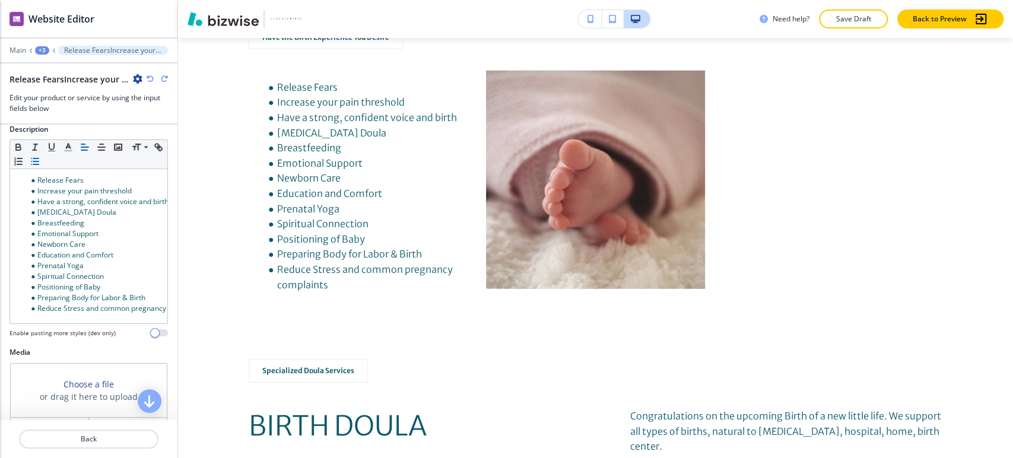
scroll to position [183, 0]
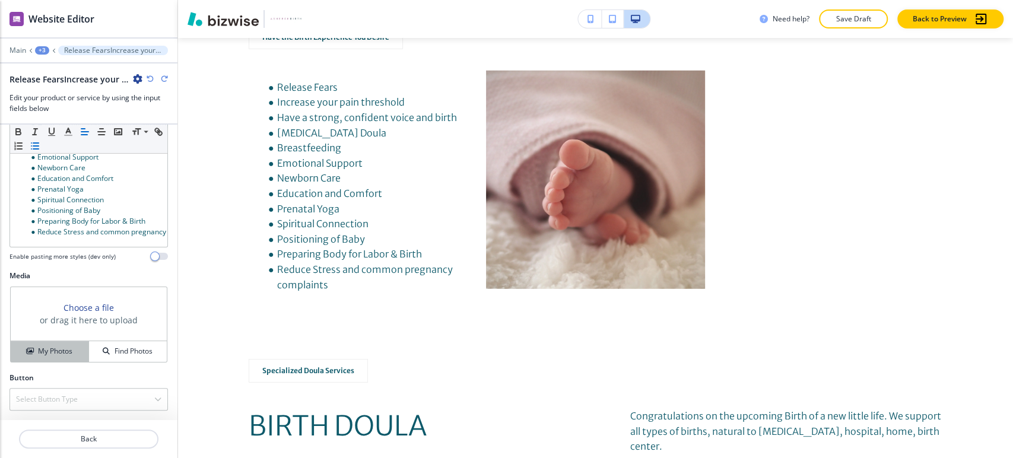
click at [62, 352] on h4 "My Photos" at bounding box center [55, 351] width 34 height 11
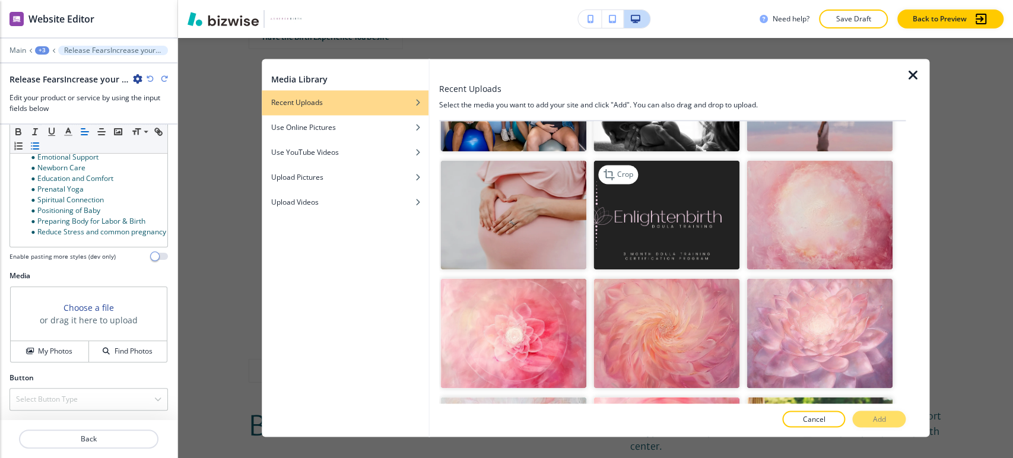
scroll to position [329, 0]
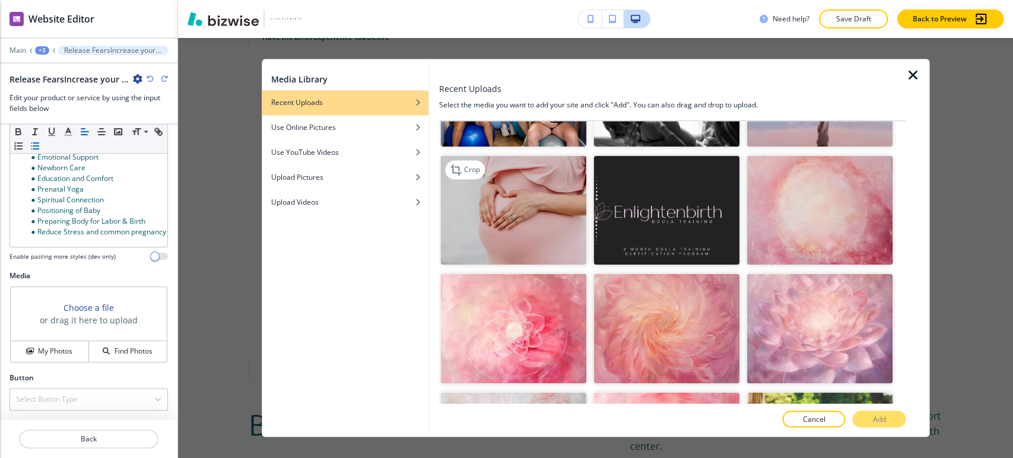
click at [536, 198] on img "button" at bounding box center [513, 210] width 146 height 110
click at [875, 419] on p "Add" at bounding box center [878, 419] width 13 height 11
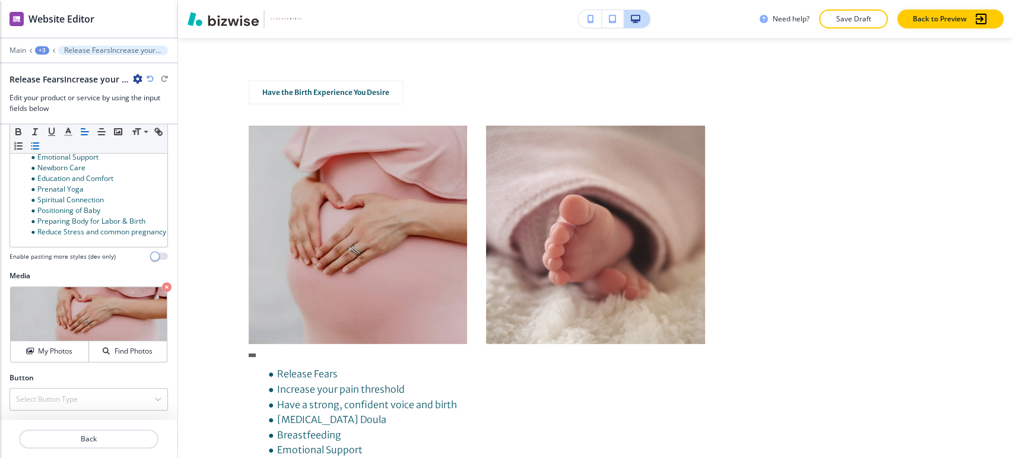
scroll to position [2208, 0]
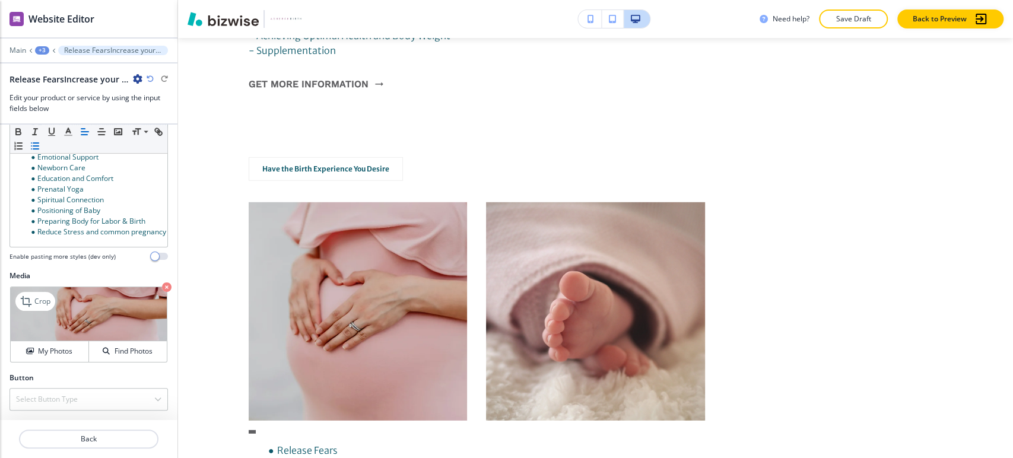
click at [162, 290] on icon "button" at bounding box center [166, 286] width 9 height 9
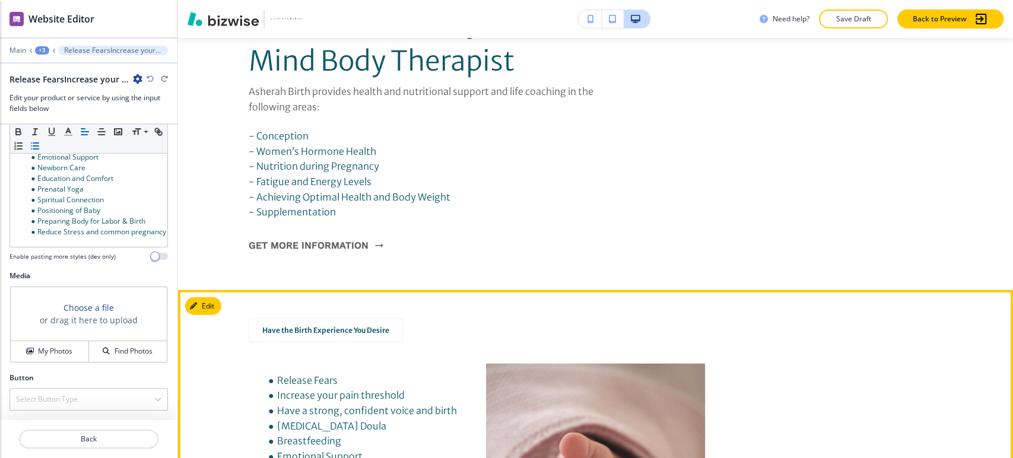
scroll to position [2143, 0]
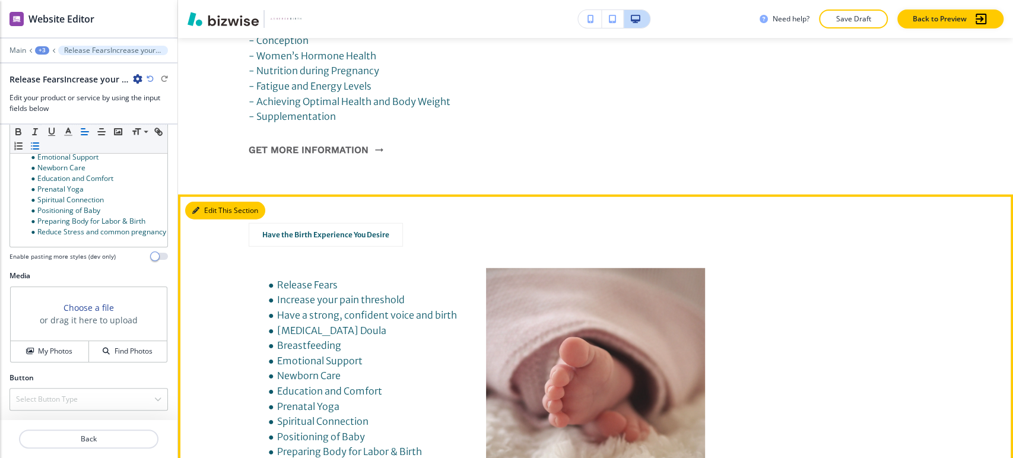
click at [198, 207] on icon "button" at bounding box center [195, 210] width 7 height 7
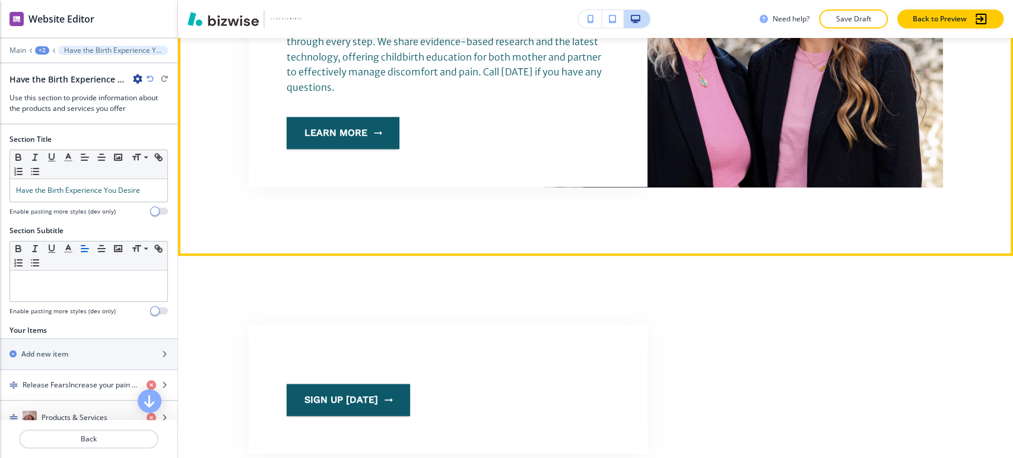
scroll to position [882, 0]
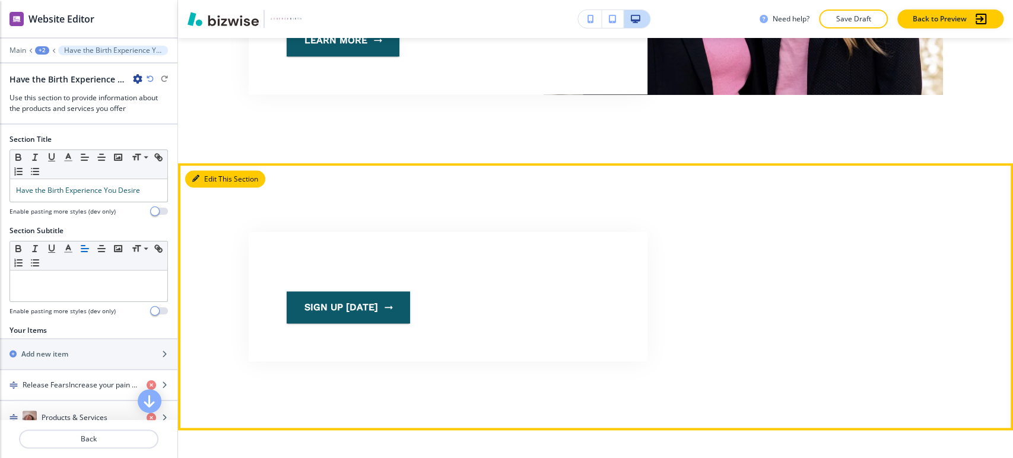
click at [209, 170] on button "Edit This Section" at bounding box center [225, 179] width 80 height 18
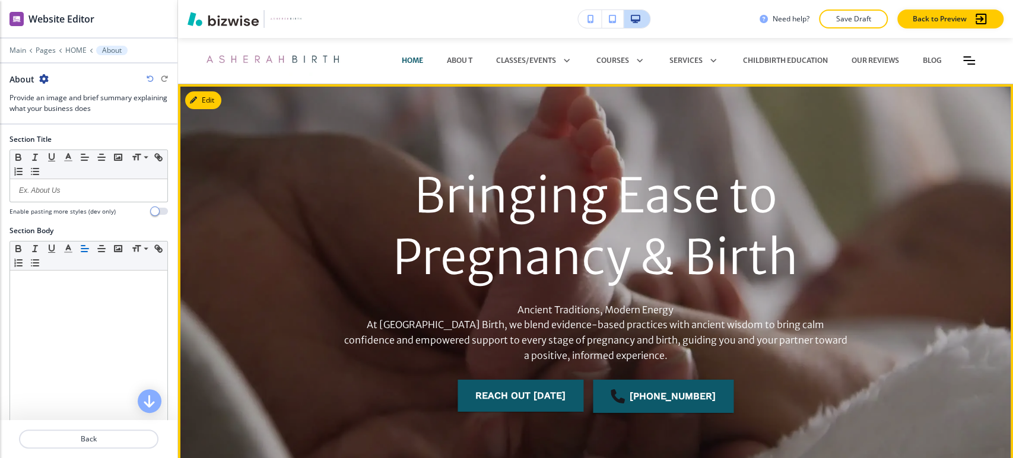
scroll to position [0, 0]
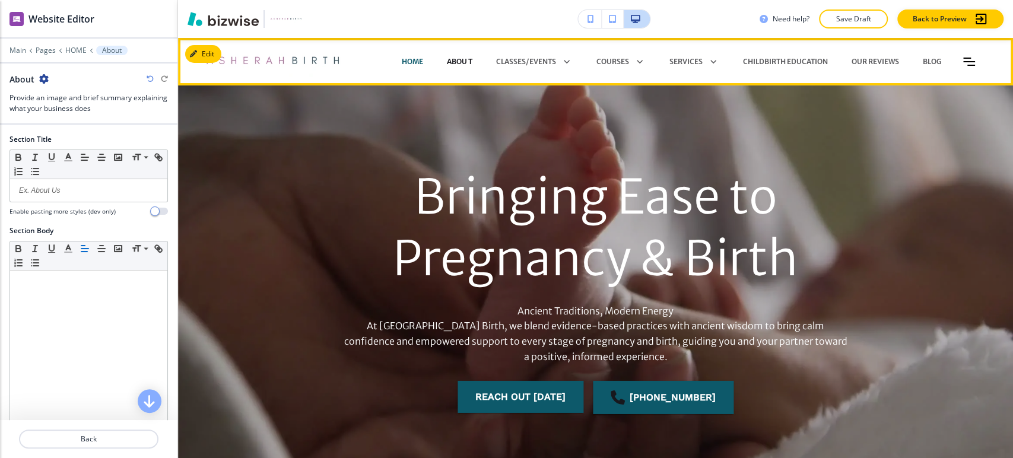
click at [447, 61] on p "Abou t" at bounding box center [460, 61] width 26 height 11
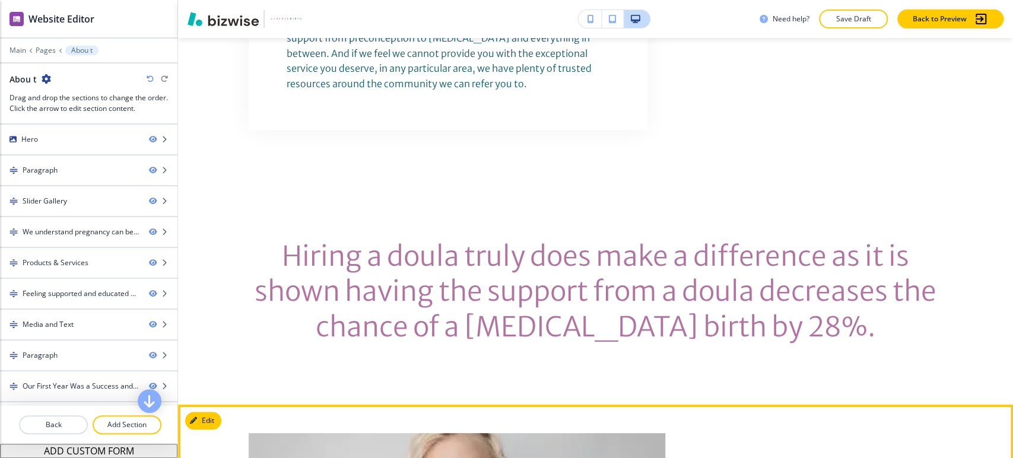
scroll to position [3494, 0]
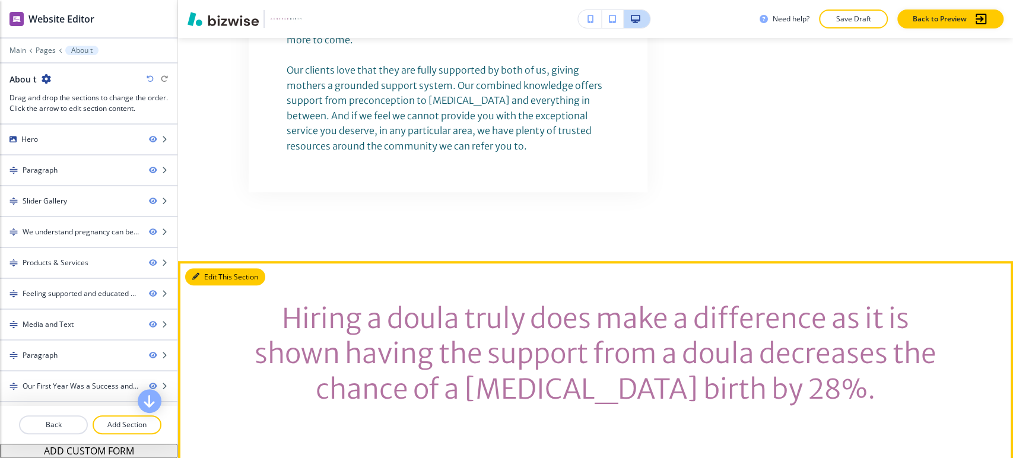
click at [204, 268] on button "Edit This Section" at bounding box center [225, 277] width 80 height 18
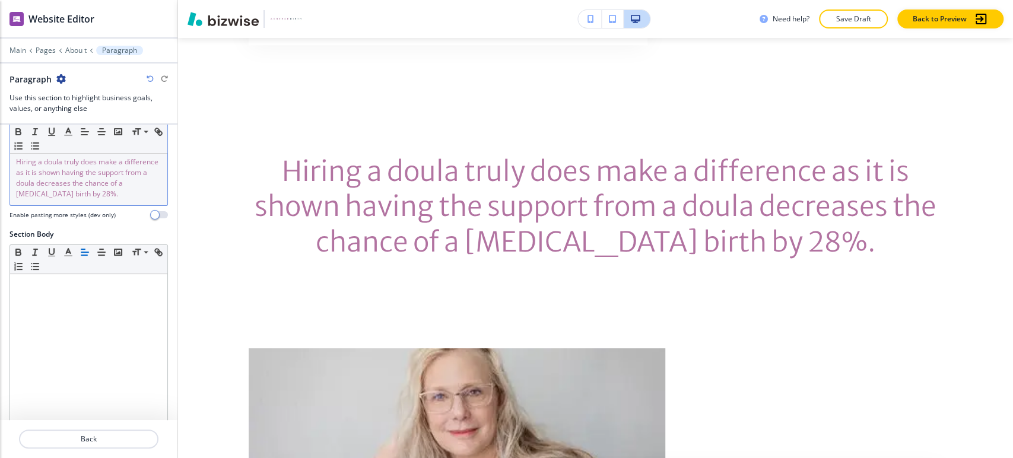
scroll to position [223, 0]
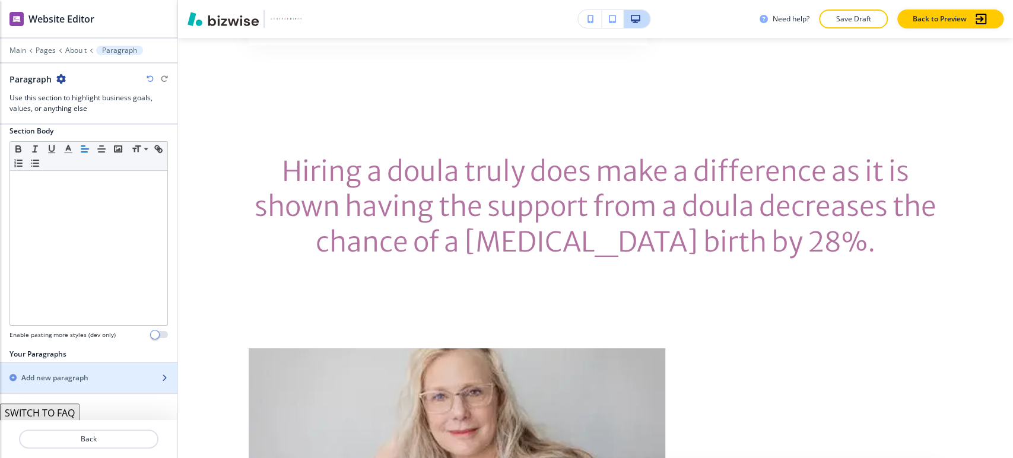
click at [58, 379] on h2 "Add new paragraph" at bounding box center [54, 378] width 67 height 11
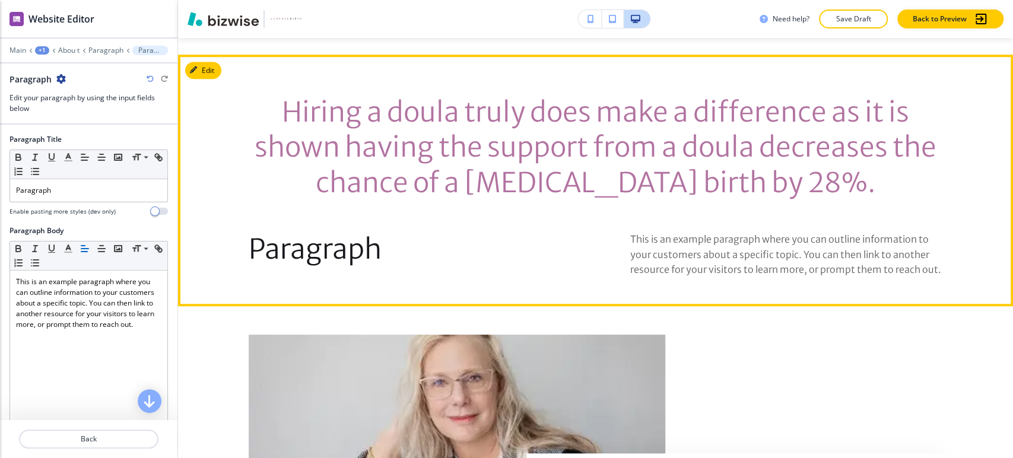
scroll to position [3555, 0]
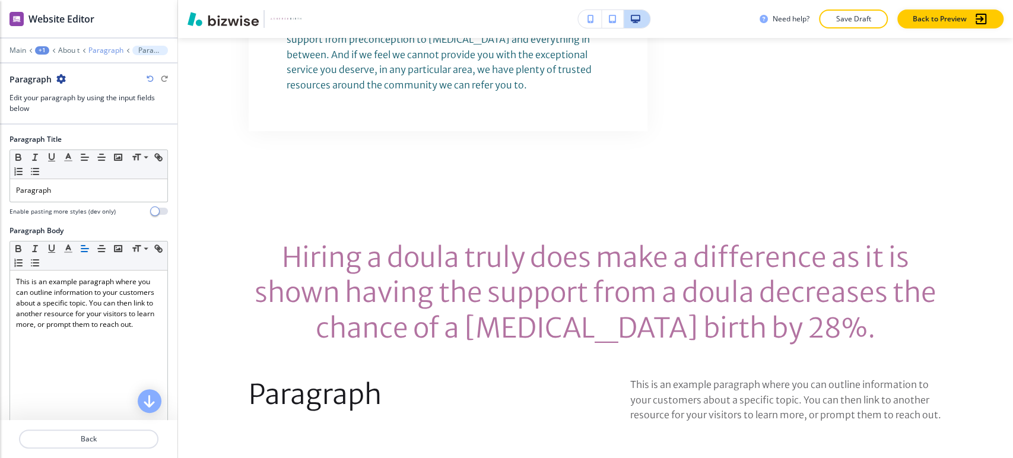
click at [110, 53] on p "Paragraph" at bounding box center [105, 50] width 35 height 8
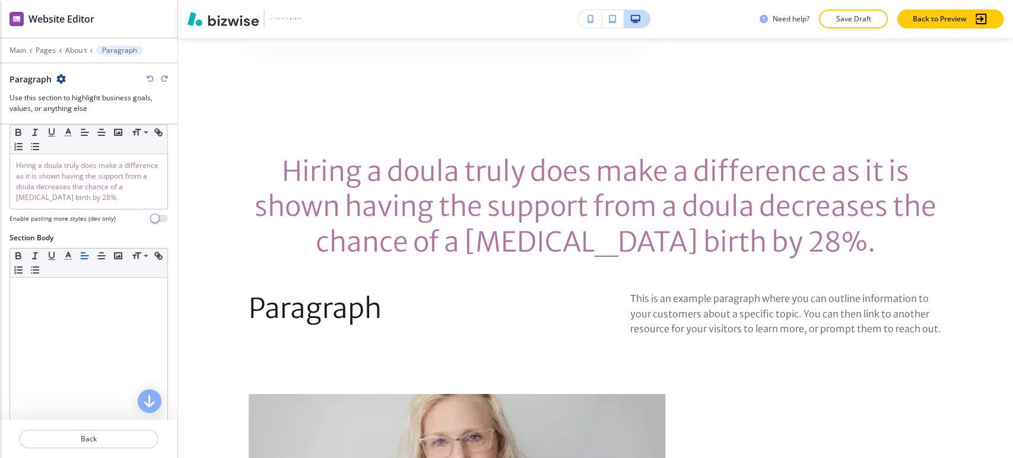
scroll to position [254, 0]
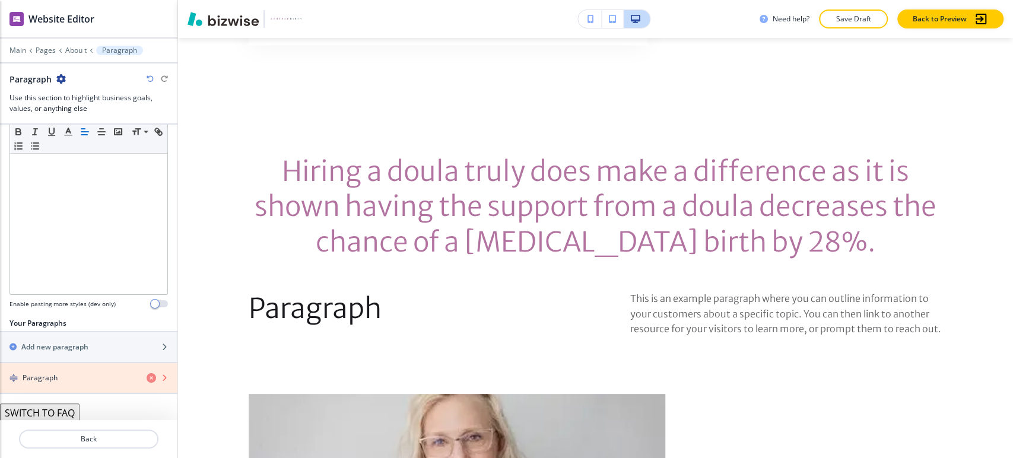
click at [147, 376] on icon "button" at bounding box center [151, 377] width 9 height 9
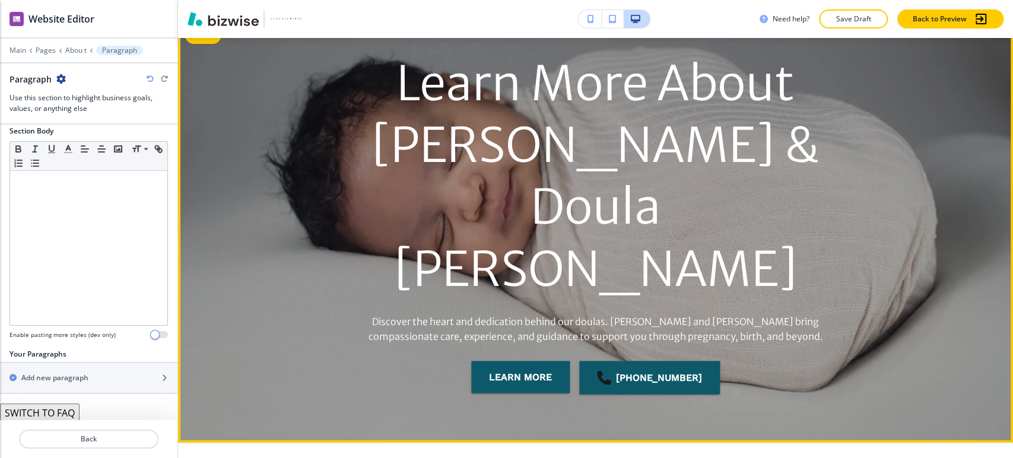
scroll to position [0, 0]
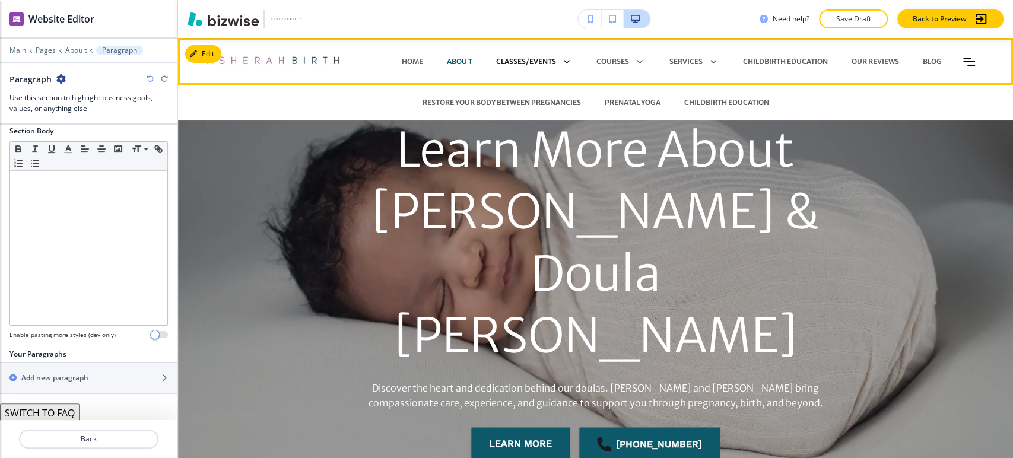
click at [513, 62] on p "CLASSES/EVENTS" at bounding box center [526, 61] width 60 height 11
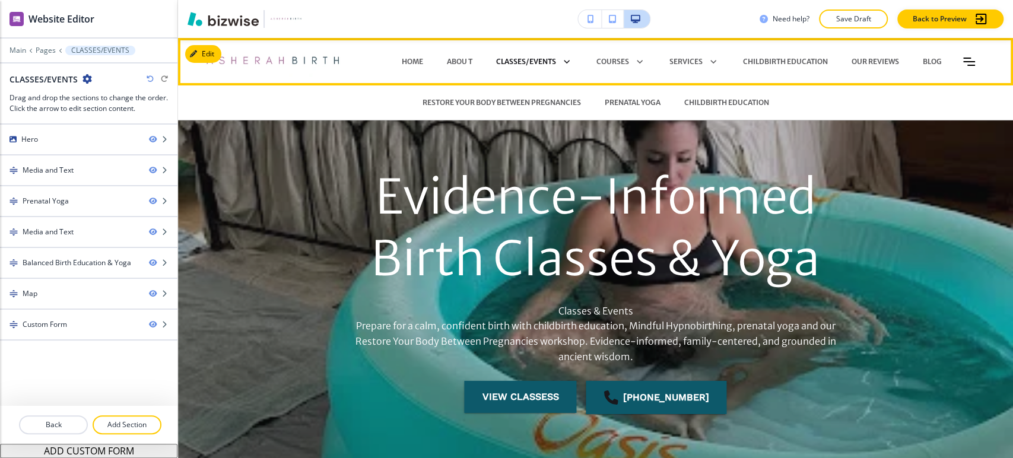
click at [514, 61] on p "CLASSES/EVENTS" at bounding box center [526, 61] width 60 height 11
click at [519, 103] on p "RESTORE YOUR BODY BETWEEN PREGNANCIES" at bounding box center [501, 102] width 158 height 11
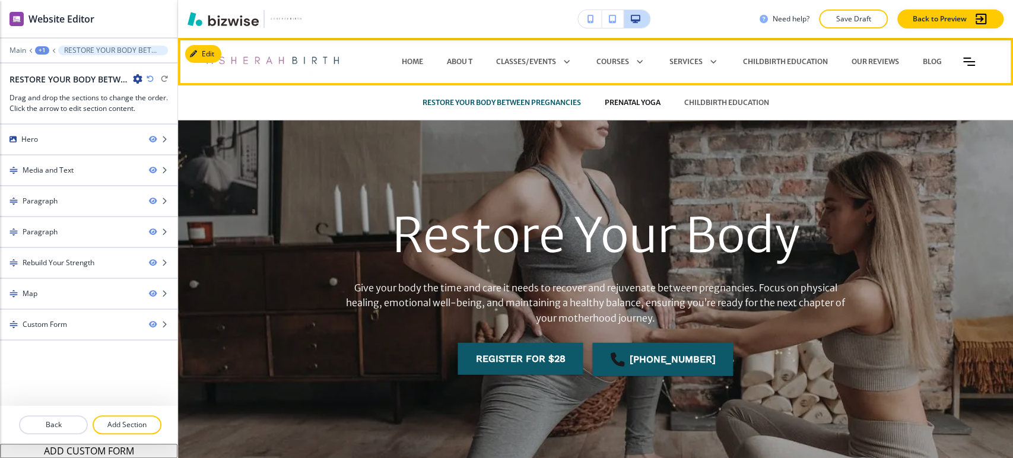
click at [637, 100] on p "PRENATAL YOGA" at bounding box center [633, 102] width 56 height 11
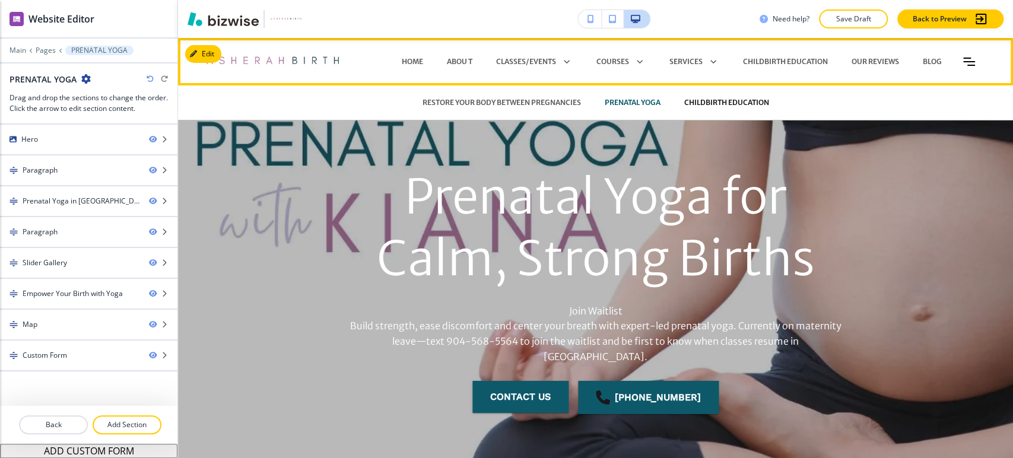
click at [695, 101] on p "CHILDBIRTH EDUCATION" at bounding box center [726, 102] width 85 height 11
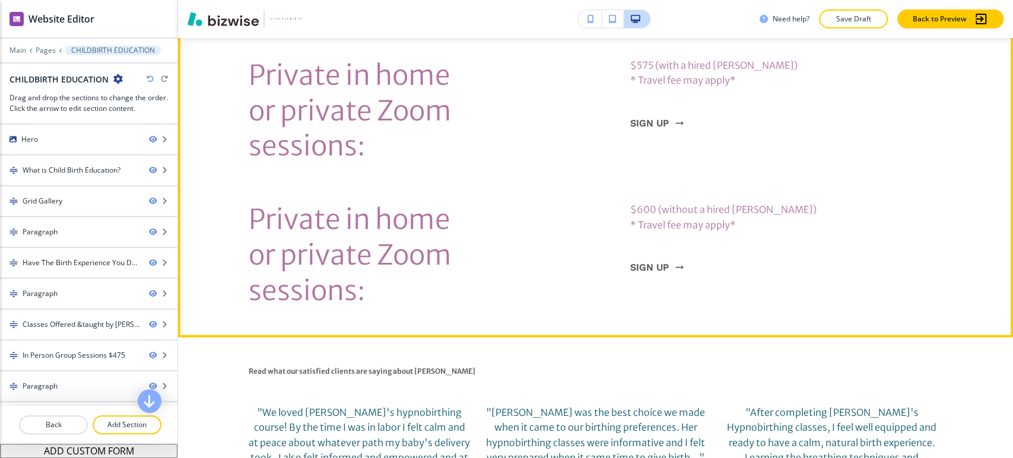
scroll to position [4680, 0]
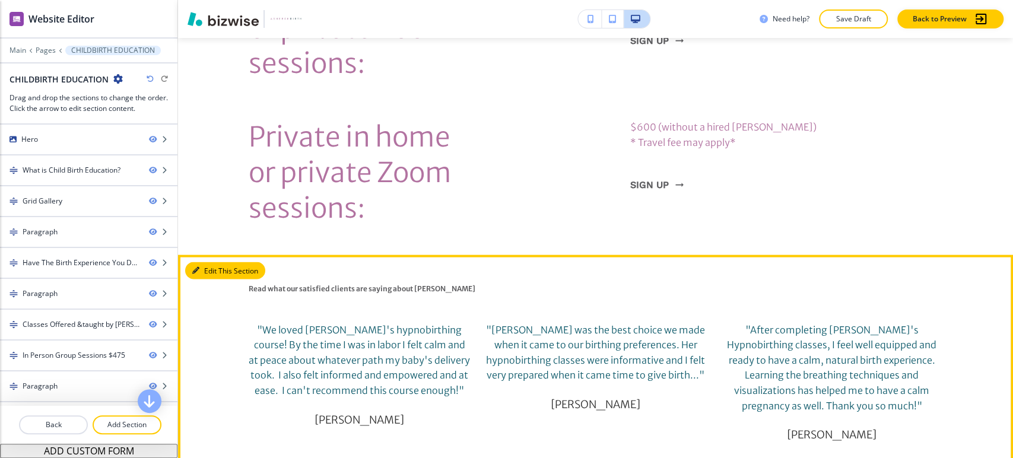
click at [215, 262] on button "Edit This Section" at bounding box center [225, 271] width 80 height 18
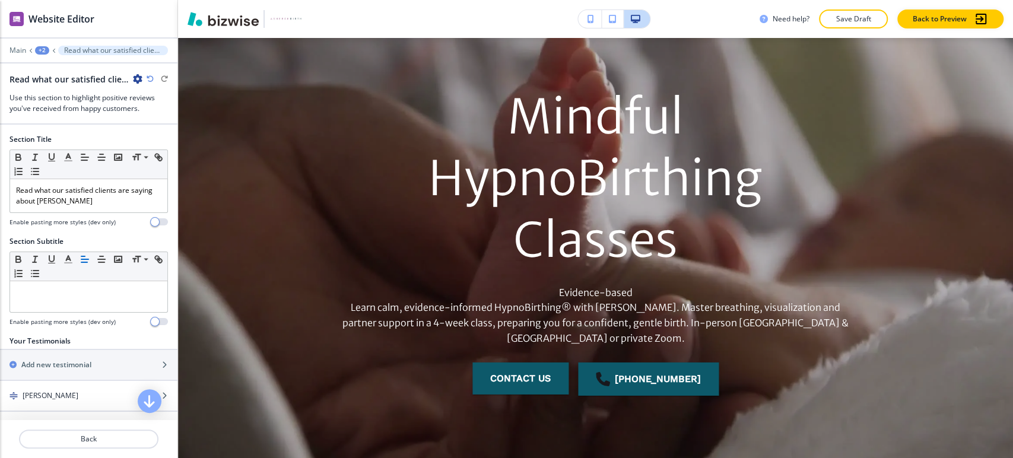
scroll to position [0, 0]
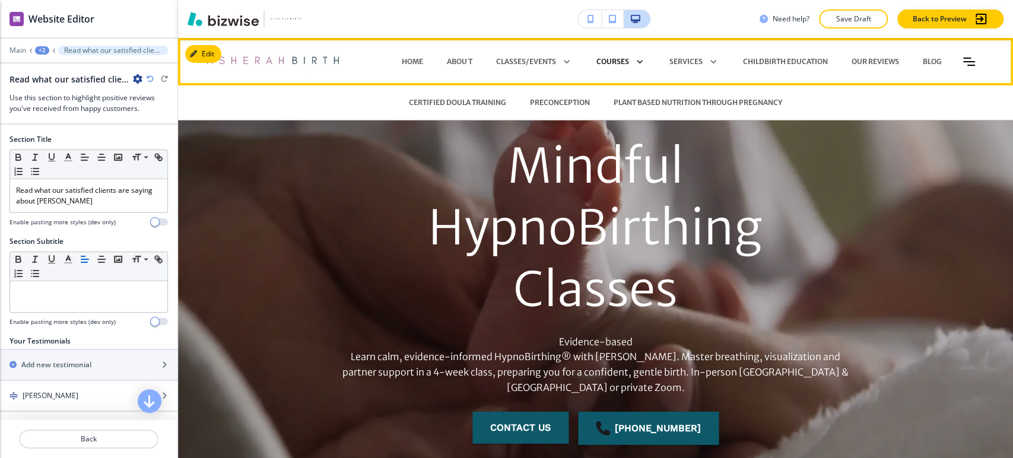
click at [609, 63] on p "COURSES" at bounding box center [612, 61] width 33 height 11
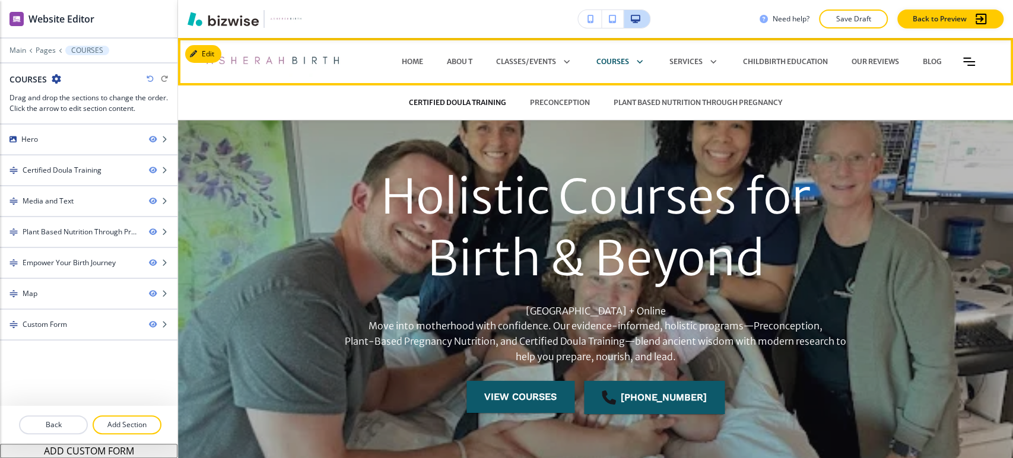
click at [471, 104] on p "CERTIFIED DOULA TRAINING" at bounding box center [457, 102] width 97 height 11
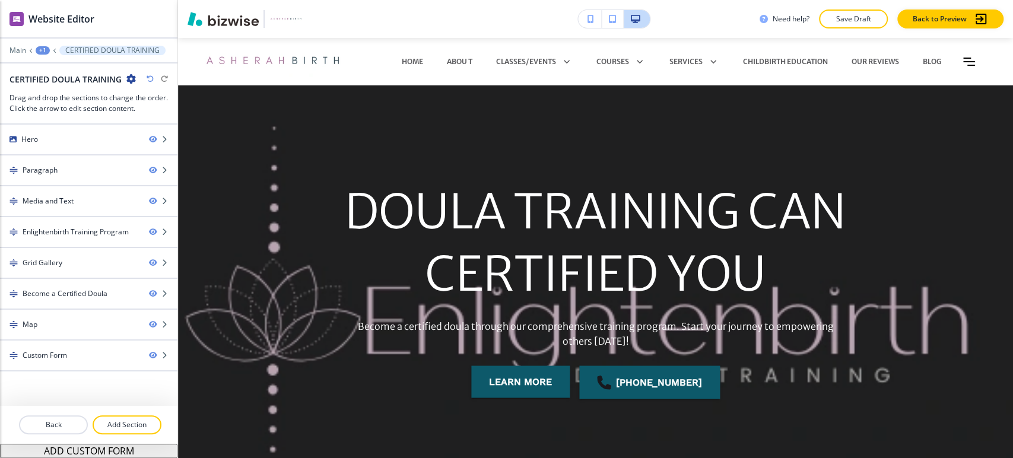
click at [39, 51] on div "+1" at bounding box center [43, 50] width 14 height 8
click at [47, 65] on p "Pages" at bounding box center [73, 70] width 61 height 11
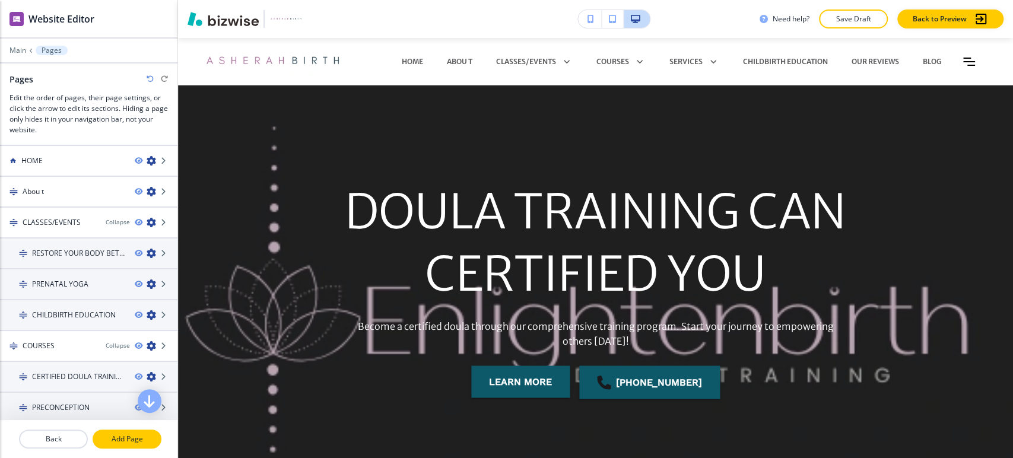
click at [133, 436] on p "Add Page" at bounding box center [127, 439] width 66 height 11
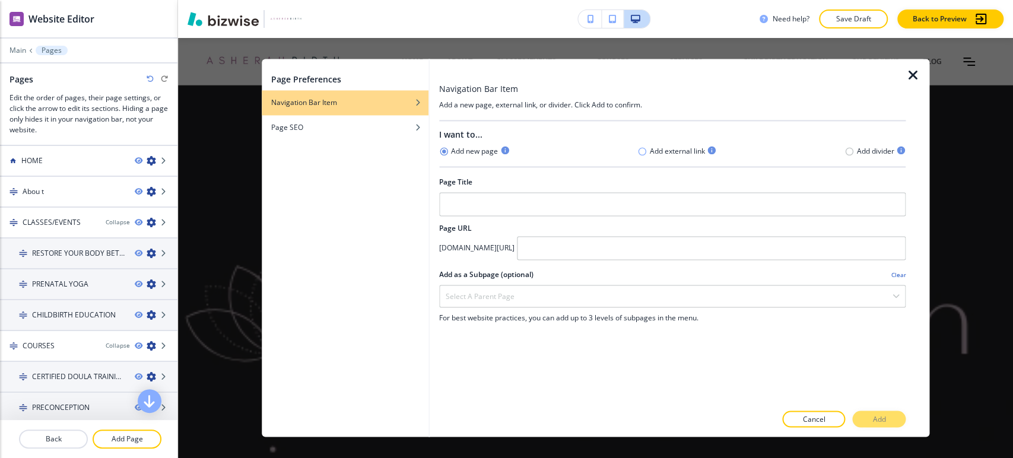
click at [644, 148] on icon "button" at bounding box center [642, 151] width 8 height 8
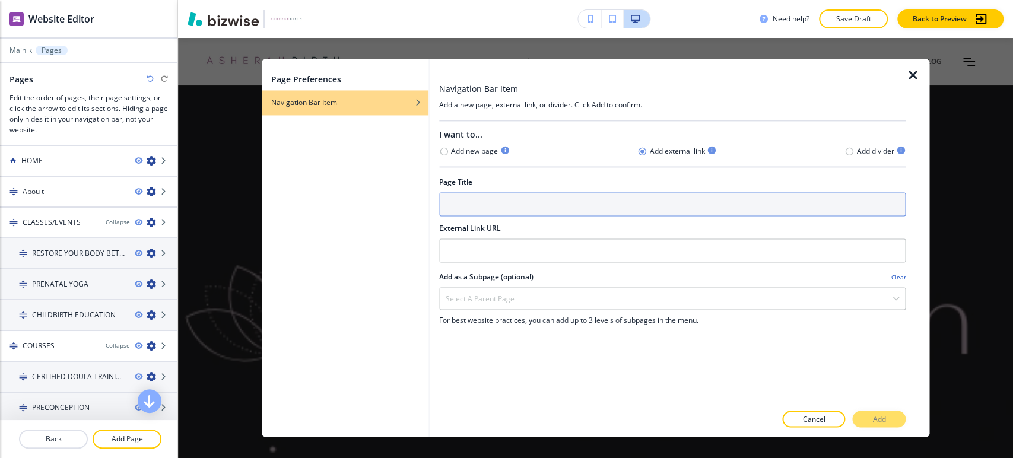
click at [558, 204] on input "text" at bounding box center [672, 204] width 466 height 24
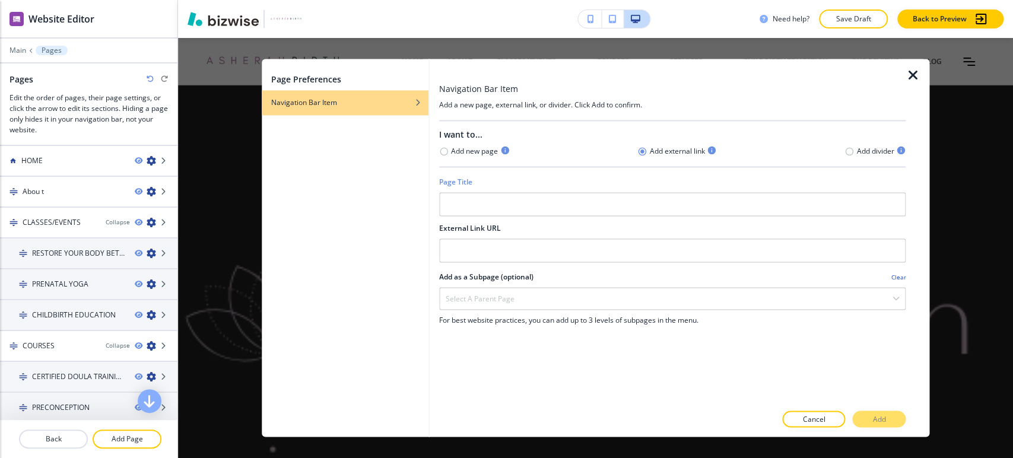
click at [912, 80] on icon "button" at bounding box center [912, 75] width 14 height 14
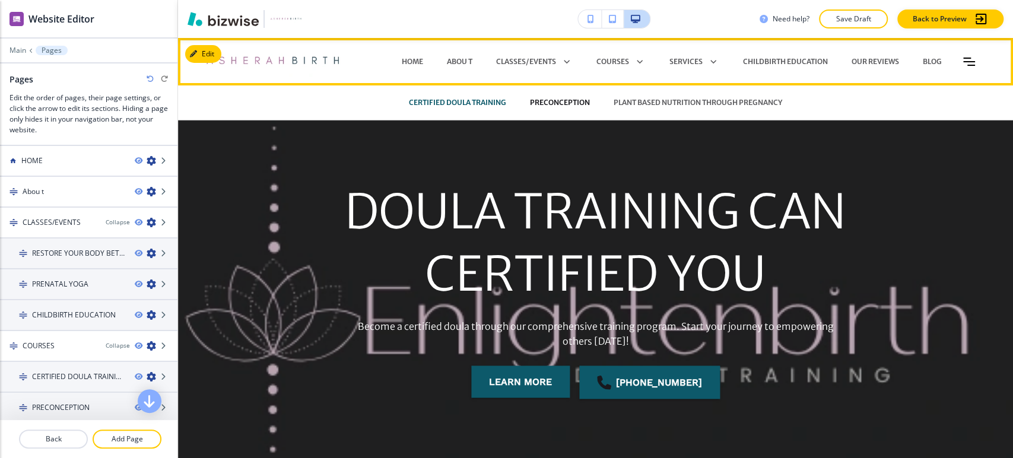
click at [580, 104] on p "PRECONCEPTION" at bounding box center [560, 102] width 60 height 11
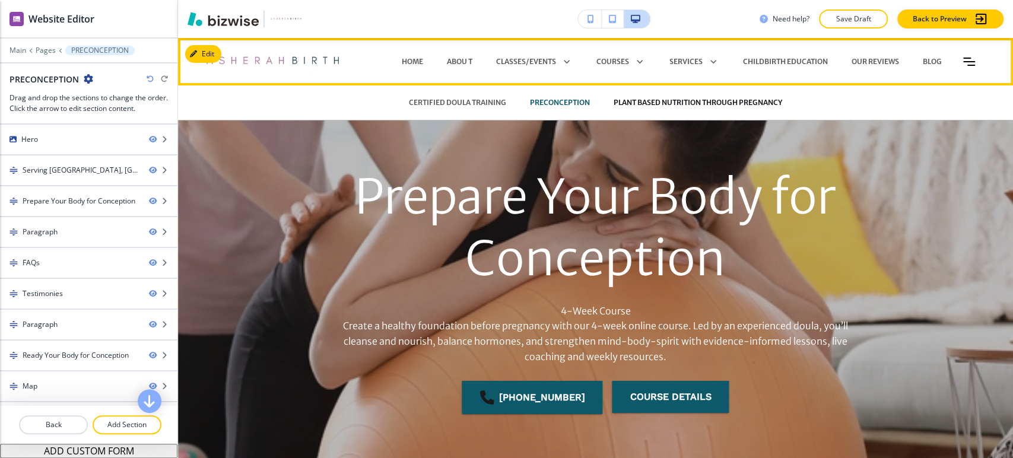
click at [628, 102] on p "PLANT BASED NUTRITION THROUGH PREGNANCY" at bounding box center [698, 102] width 169 height 11
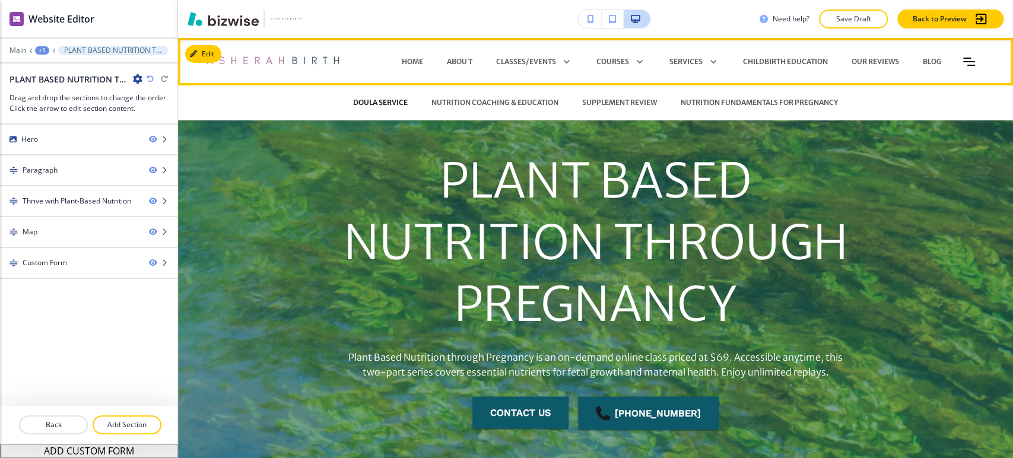
click at [382, 104] on p "DOULA SERVICE" at bounding box center [380, 102] width 55 height 11
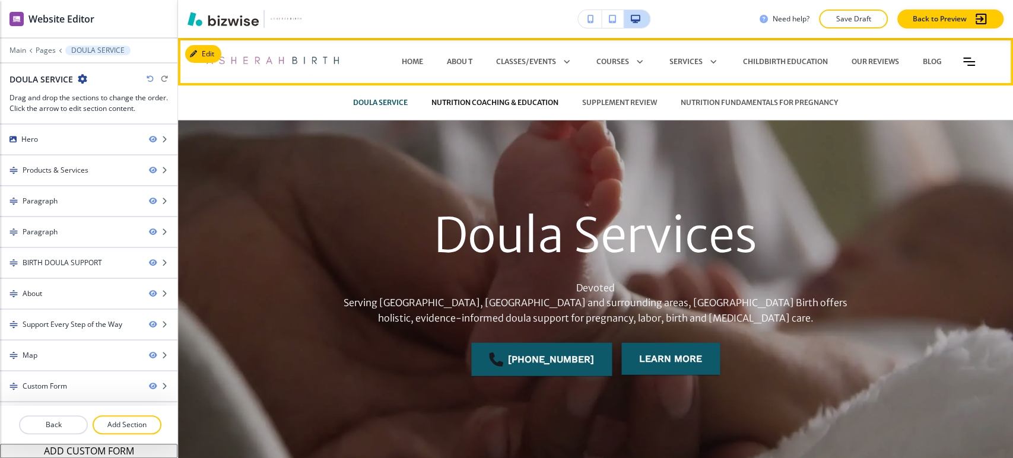
click at [531, 101] on p "NUTRITION COACHING & EDUCATION" at bounding box center [494, 102] width 127 height 11
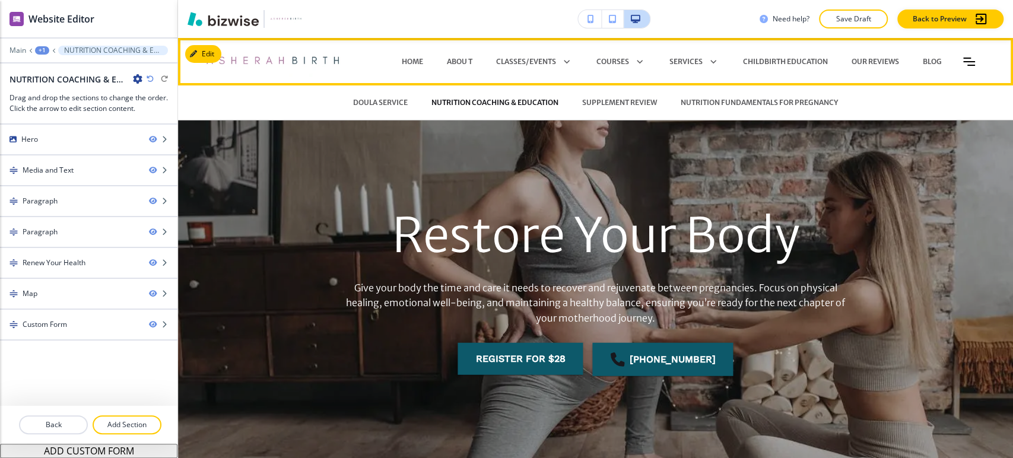
click at [487, 99] on p "NUTRITION COACHING & EDUCATION" at bounding box center [494, 102] width 127 height 11
click at [488, 103] on p "NUTRITION COACHING & EDUCATION" at bounding box center [494, 102] width 127 height 11
click at [491, 99] on p "NUTRITION COACHING & EDUCATION" at bounding box center [494, 102] width 127 height 11
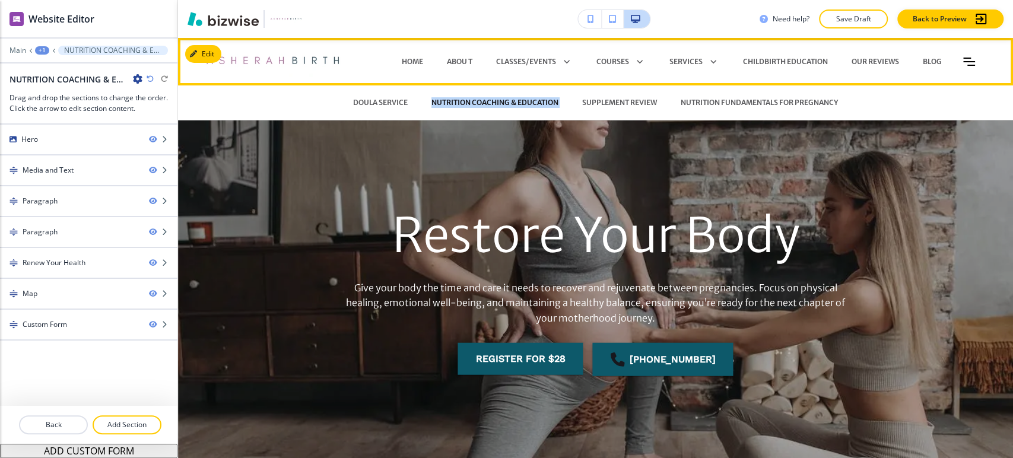
click at [491, 99] on p "NUTRITION COACHING & EDUCATION" at bounding box center [494, 102] width 127 height 11
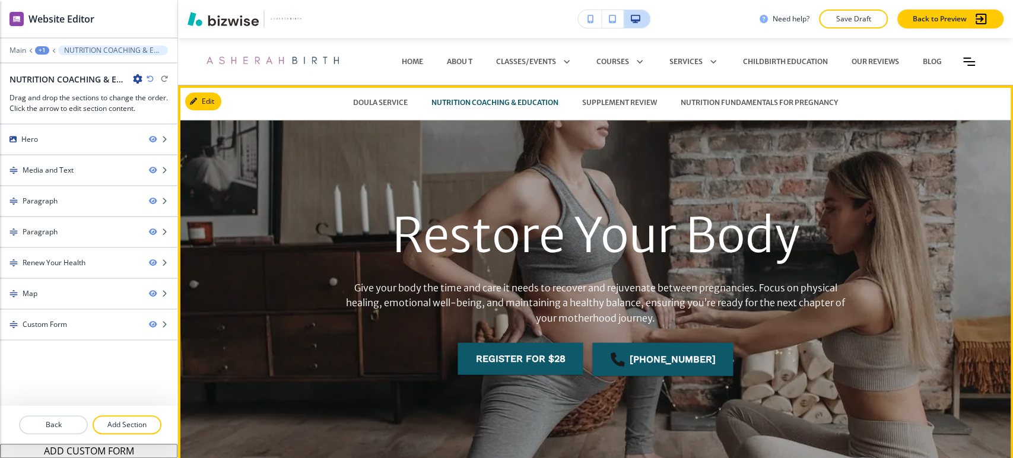
click at [560, 151] on div "Restore Your Body Give your body the time and care it needs to recover and reju…" at bounding box center [596, 297] width 694 height 367
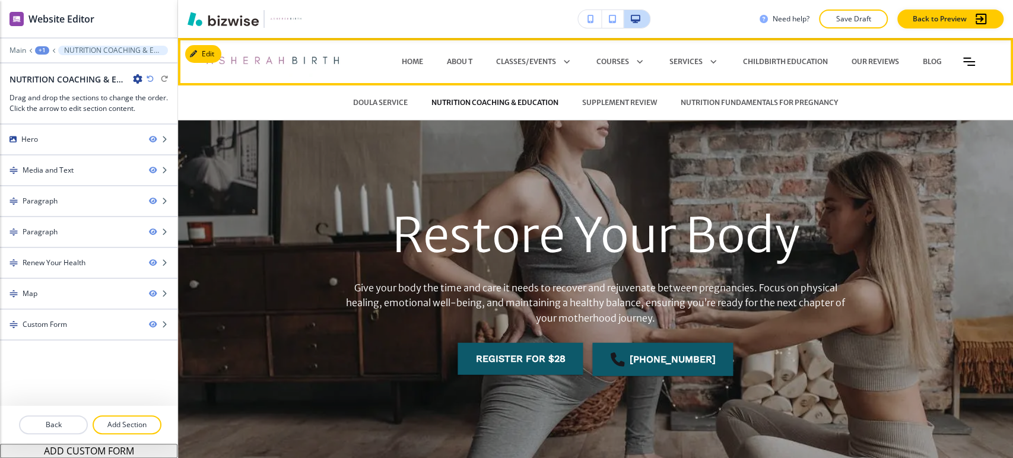
click at [521, 101] on p "NUTRITION COACHING & EDUCATION" at bounding box center [494, 102] width 127 height 11
click at [606, 108] on div "SUPPLEMENT REVIEW" at bounding box center [619, 103] width 98 height 36
click at [380, 104] on p "DOULA SERVICE" at bounding box center [380, 102] width 55 height 11
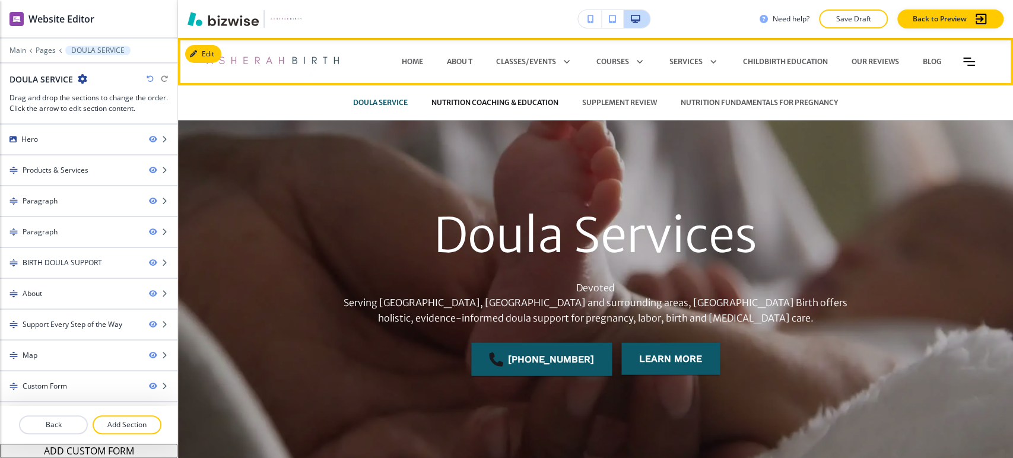
click at [471, 105] on p "NUTRITION COACHING & EDUCATION" at bounding box center [494, 102] width 127 height 11
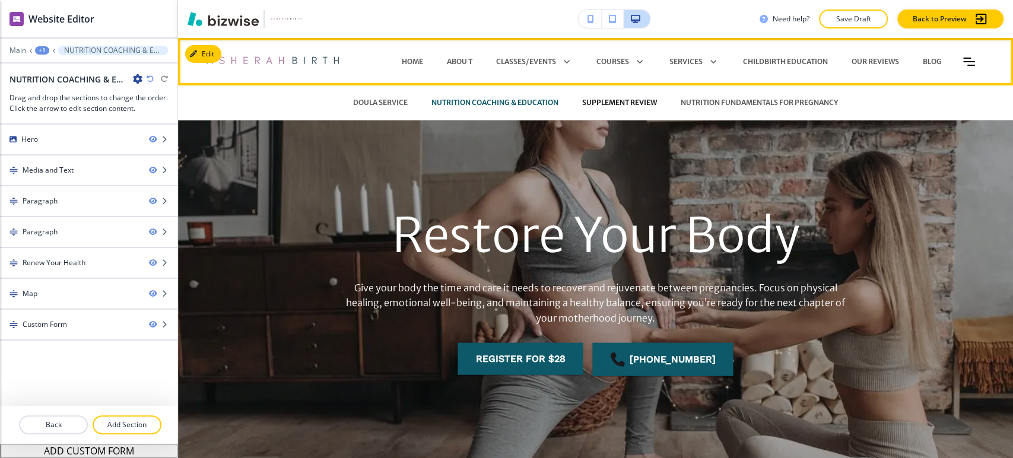
click at [595, 103] on p "SUPPLEMENT REVIEW" at bounding box center [619, 102] width 75 height 11
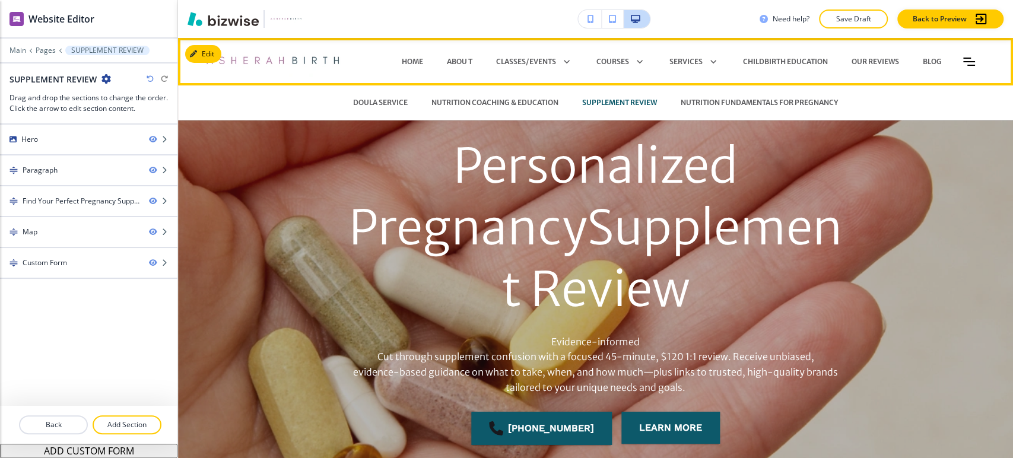
click at [704, 95] on div "NUTRITION FUNDAMENTALS FOR PREGNANCY" at bounding box center [759, 103] width 181 height 36
click at [702, 103] on p "NUTRITION FUNDAMENTALS FOR PREGNANCY" at bounding box center [759, 102] width 157 height 11
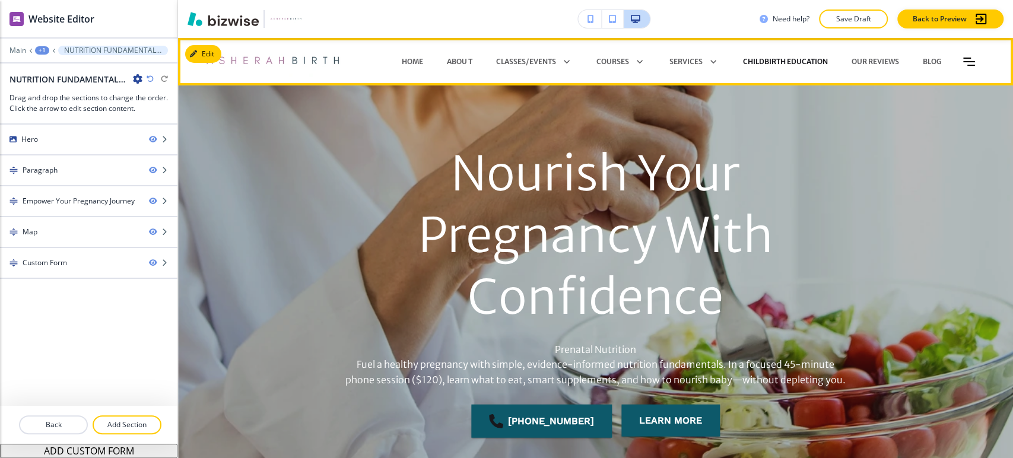
click at [755, 61] on p "CHILDBIRTH EDUCATION" at bounding box center [785, 61] width 85 height 11
click at [875, 62] on p "OUR REVIEWS" at bounding box center [874, 61] width 47 height 11
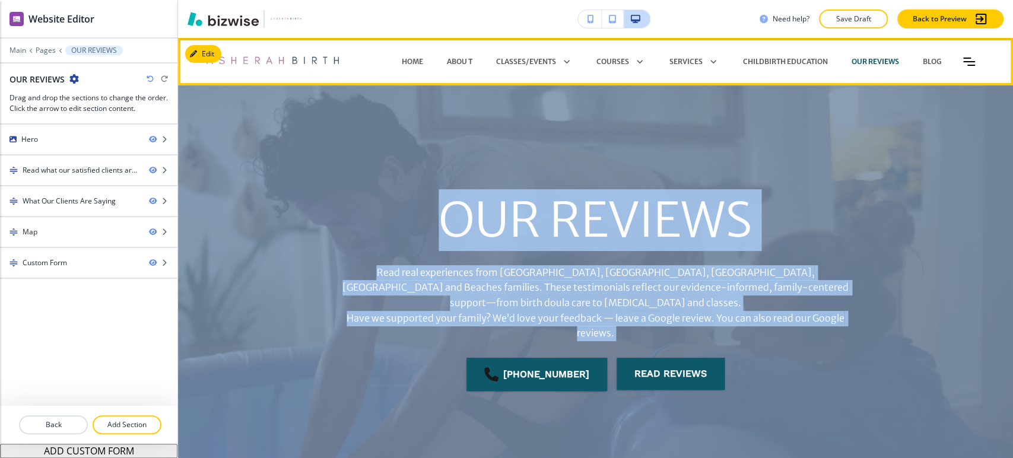
drag, startPoint x: 1012, startPoint y: 186, endPoint x: 958, endPoint y: 52, distance: 144.6
click at [958, 52] on div "Edit HOME Abou t CLASSES/EVENTS RESTORE YOUR BODY BETWEEN PREGNANCIES PRENATAL …" at bounding box center [595, 248] width 835 height 420
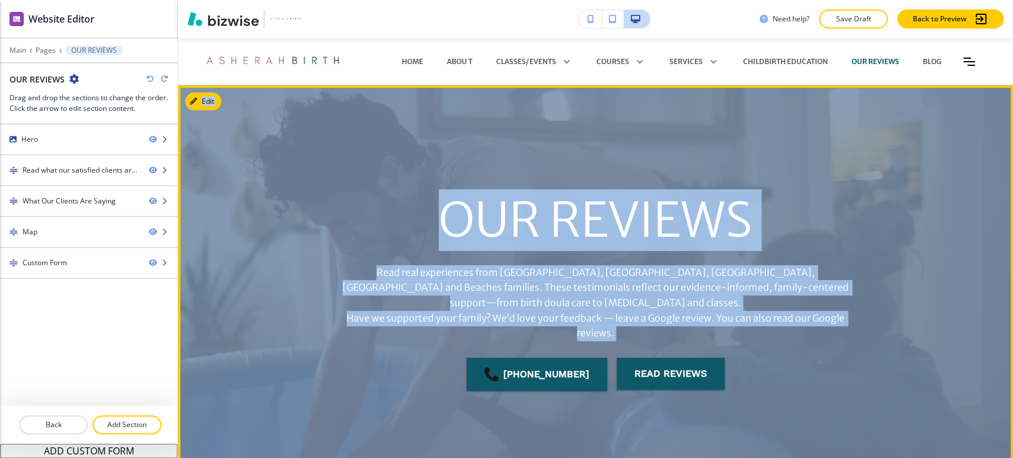
click at [872, 178] on div "OUR REVIEWS Read real experiences from [GEOGRAPHIC_DATA], [GEOGRAPHIC_DATA], [G…" at bounding box center [596, 297] width 694 height 367
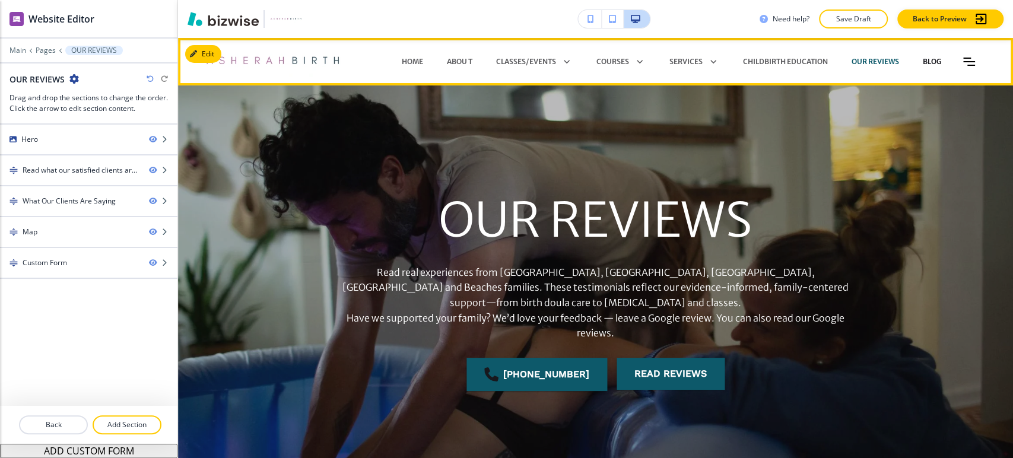
click at [923, 59] on p "BLOG" at bounding box center [932, 61] width 19 height 11
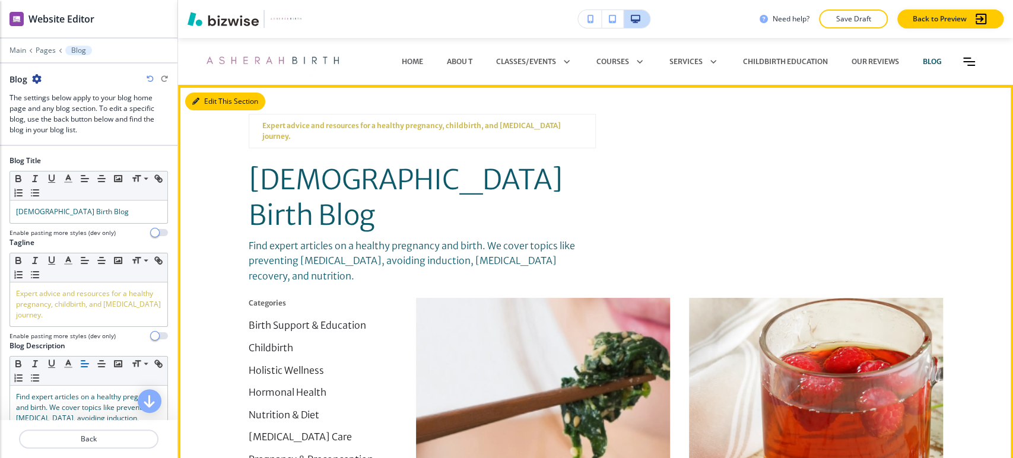
click at [209, 99] on button "Edit This Section" at bounding box center [225, 102] width 80 height 18
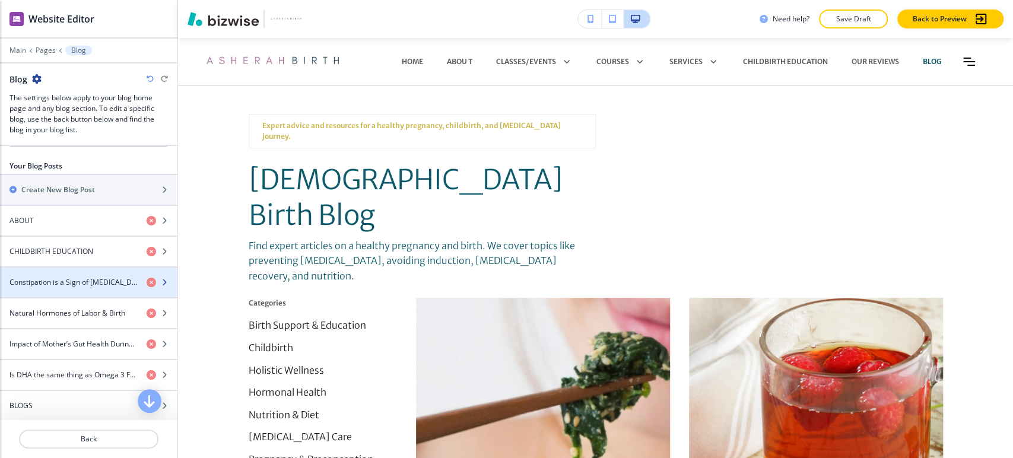
scroll to position [529, 0]
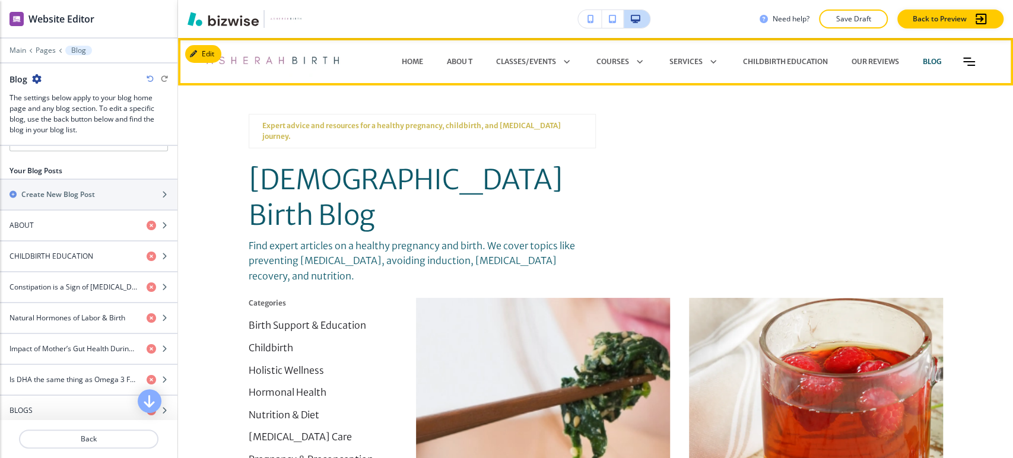
click at [963, 61] on icon "Toggle hamburger navigation menu" at bounding box center [969, 62] width 12 height 8
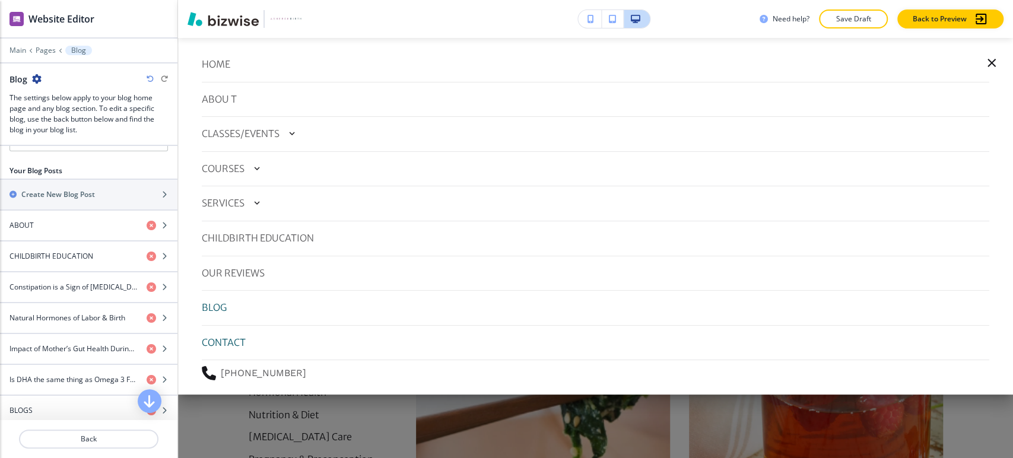
click at [220, 339] on p "CONTACT" at bounding box center [224, 342] width 44 height 15
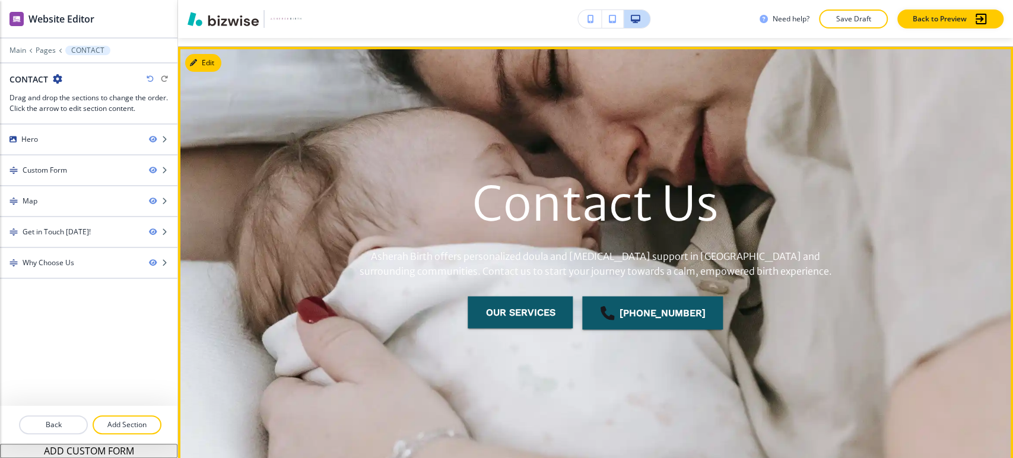
scroll to position [0, 0]
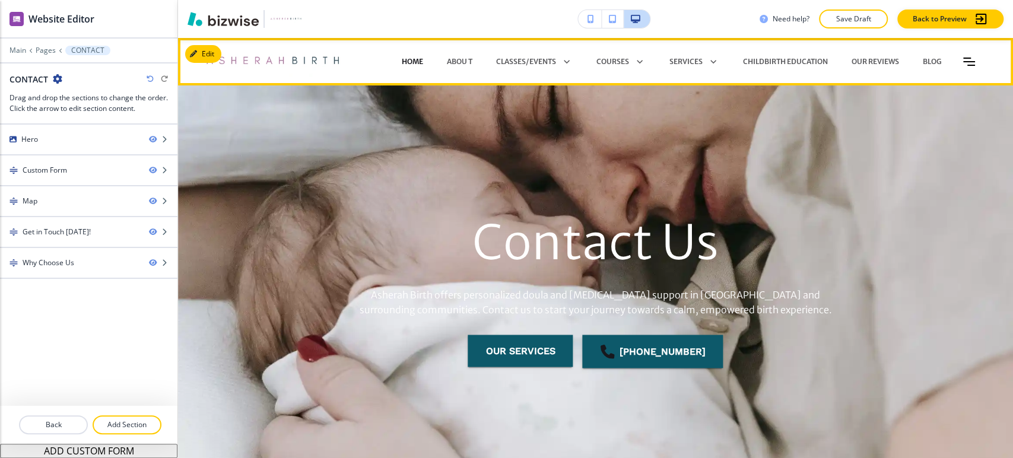
click at [402, 62] on p "HOME" at bounding box center [412, 61] width 21 height 11
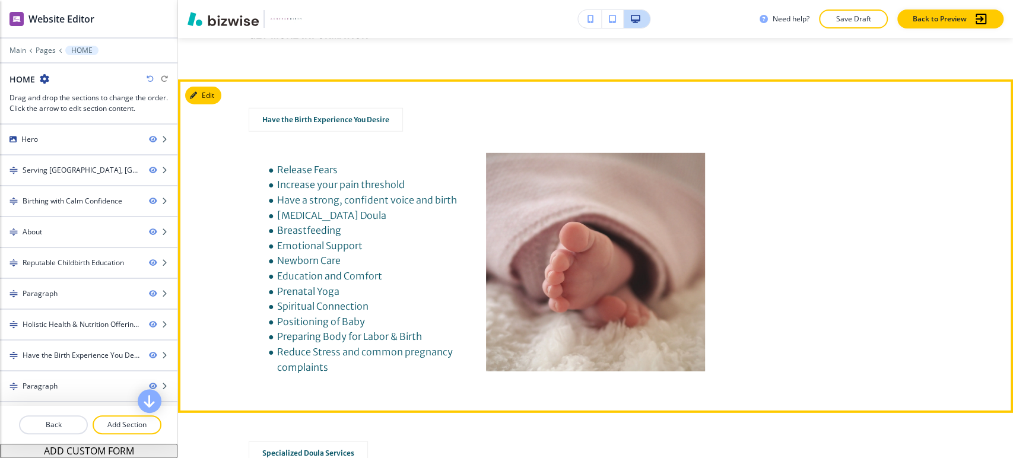
scroll to position [2175, 0]
